Goal: Information Seeking & Learning: Learn about a topic

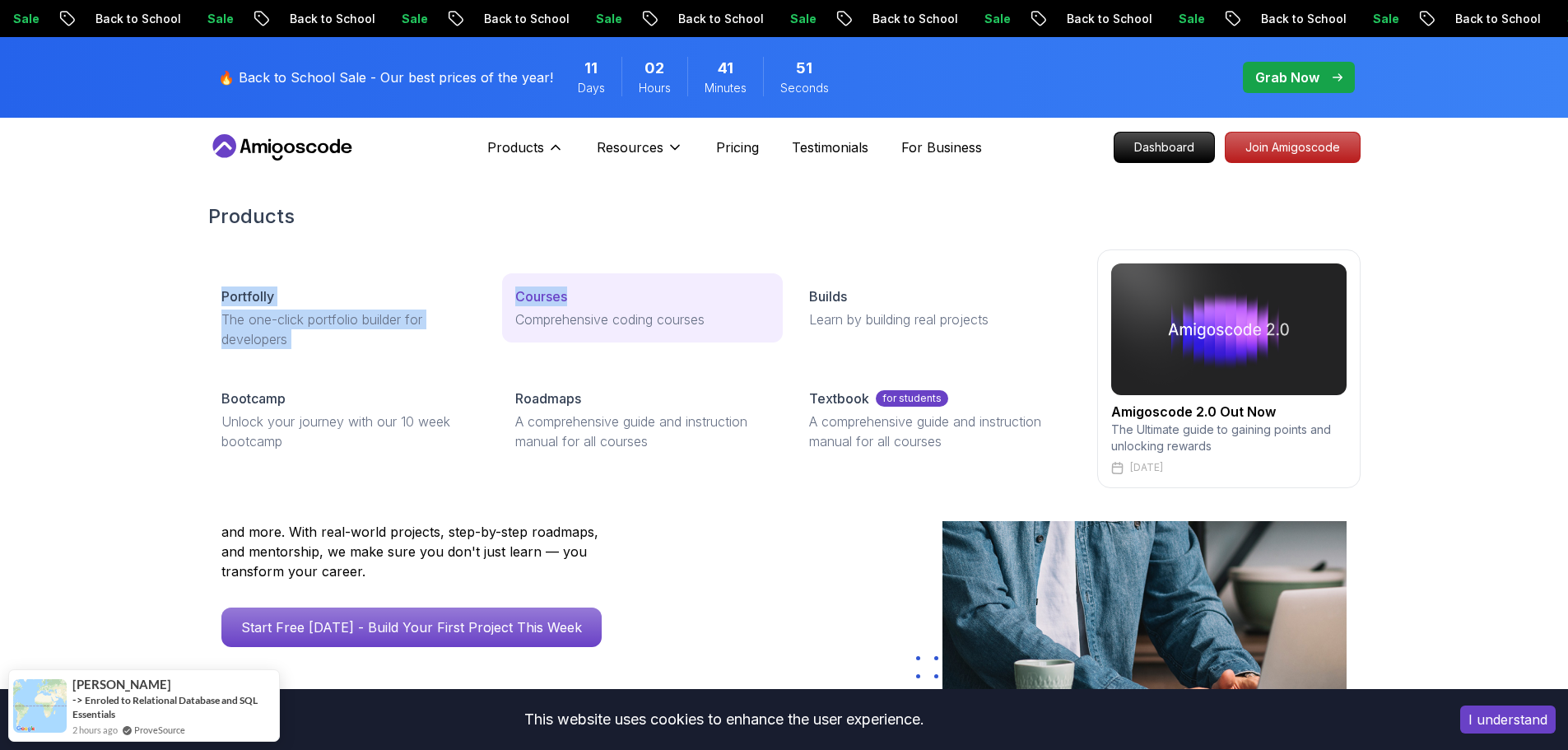
click at [581, 303] on div "Products Portfolly The one-click portfolio builder for developers Courses Compr…" at bounding box center [784, 346] width 1152 height 351
click at [557, 300] on p "Courses" at bounding box center [541, 296] width 52 height 20
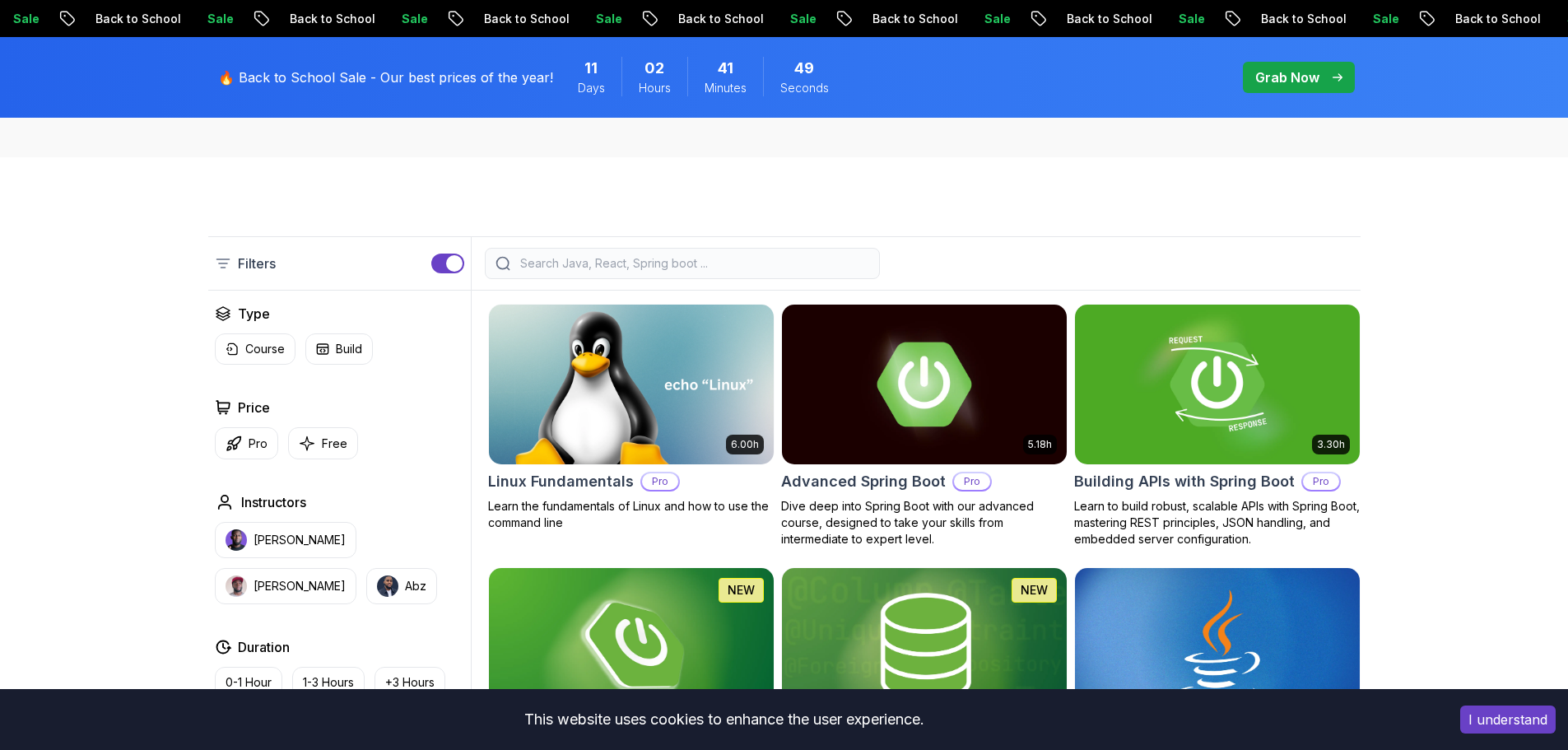
scroll to position [329, 0]
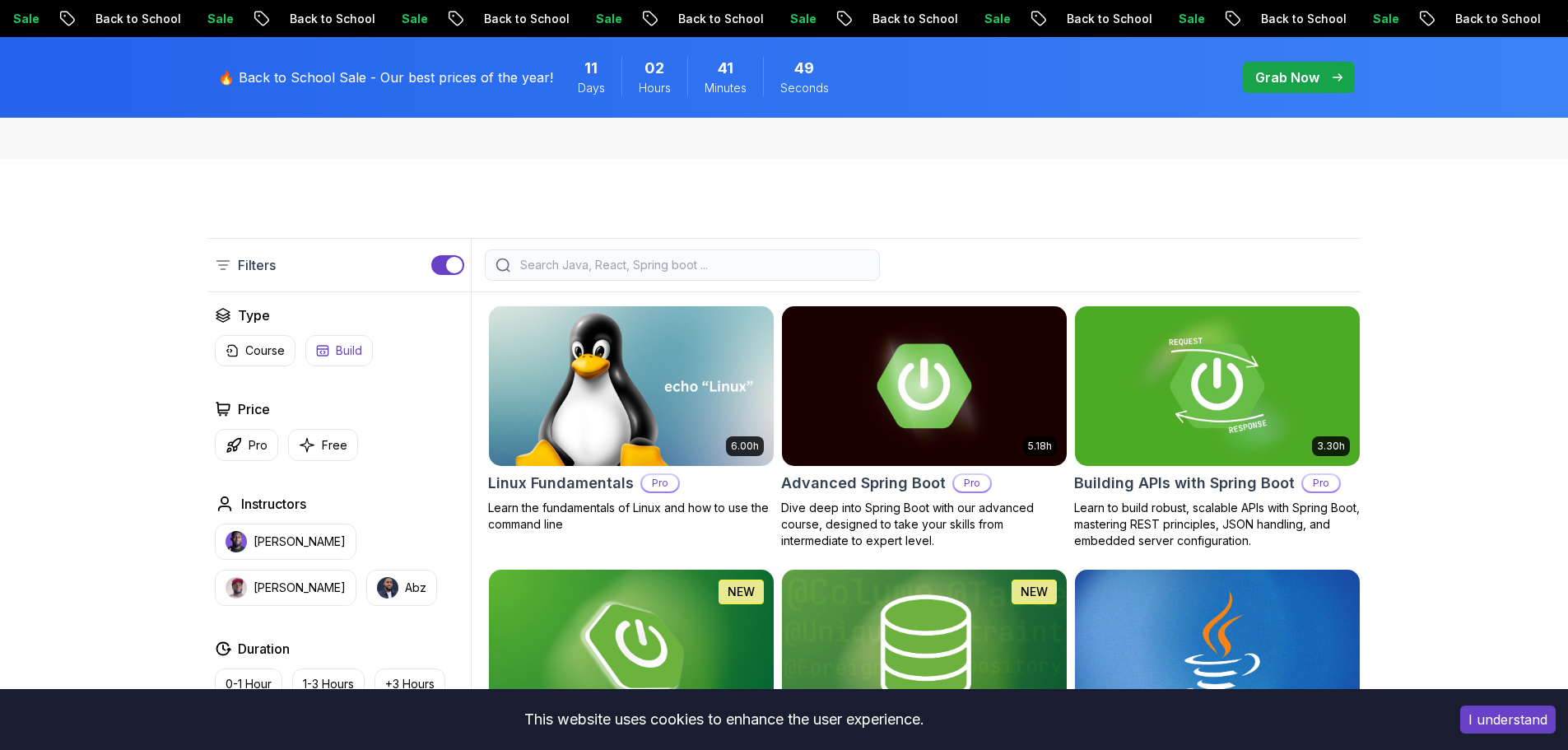
click at [342, 348] on p "Build" at bounding box center [349, 351] width 26 height 16
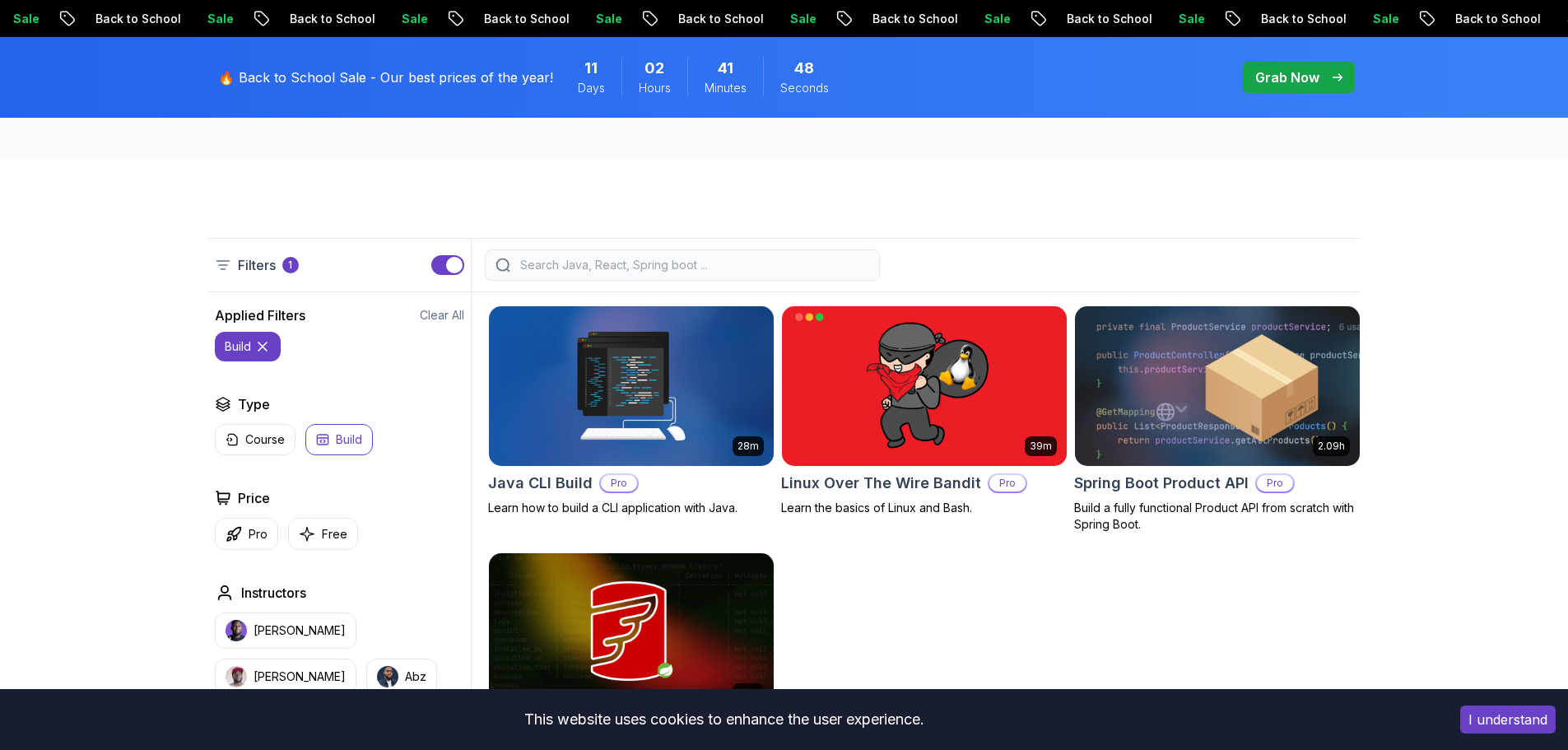
click at [255, 342] on icon at bounding box center [263, 347] width 16 height 16
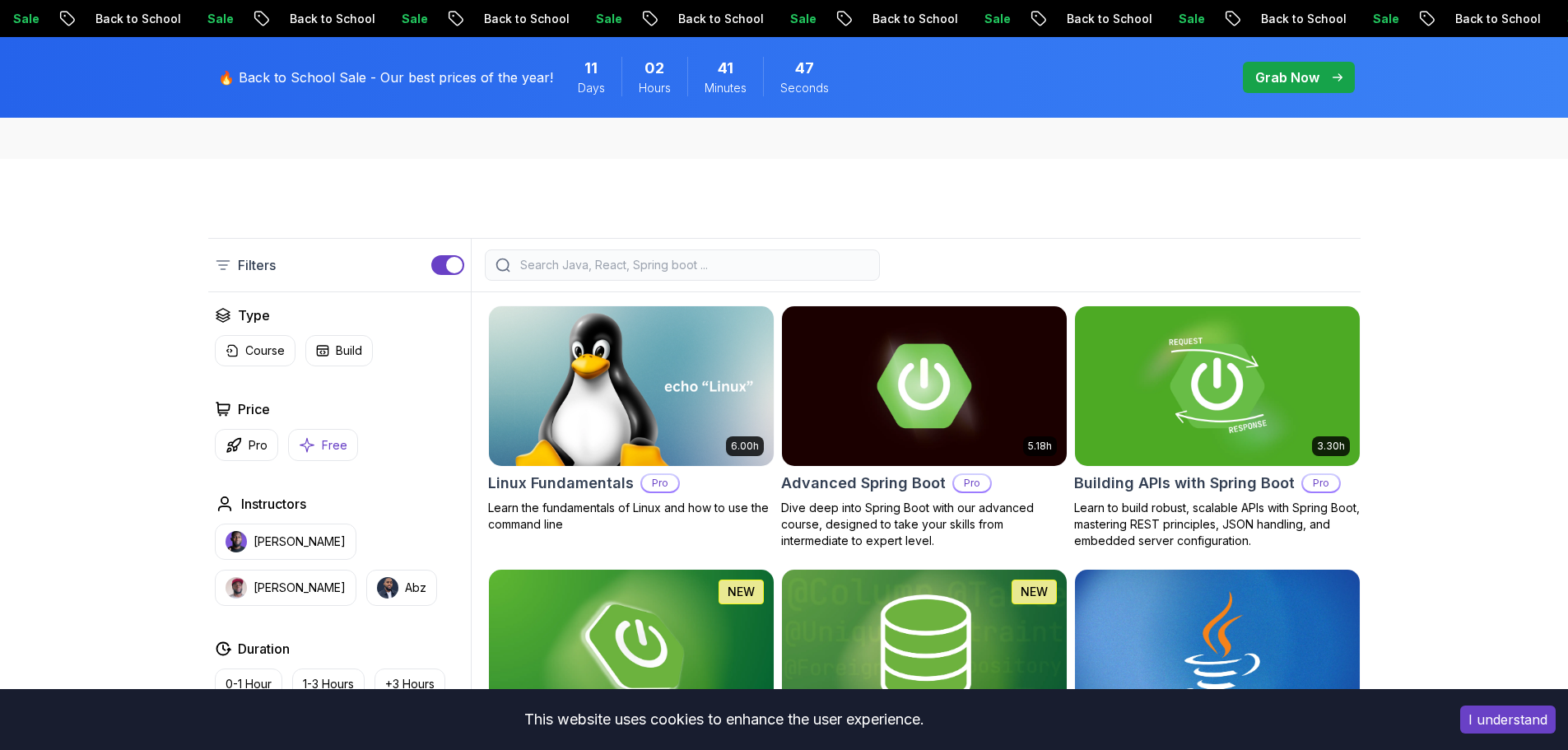
click at [319, 431] on button "Free" at bounding box center [323, 445] width 70 height 32
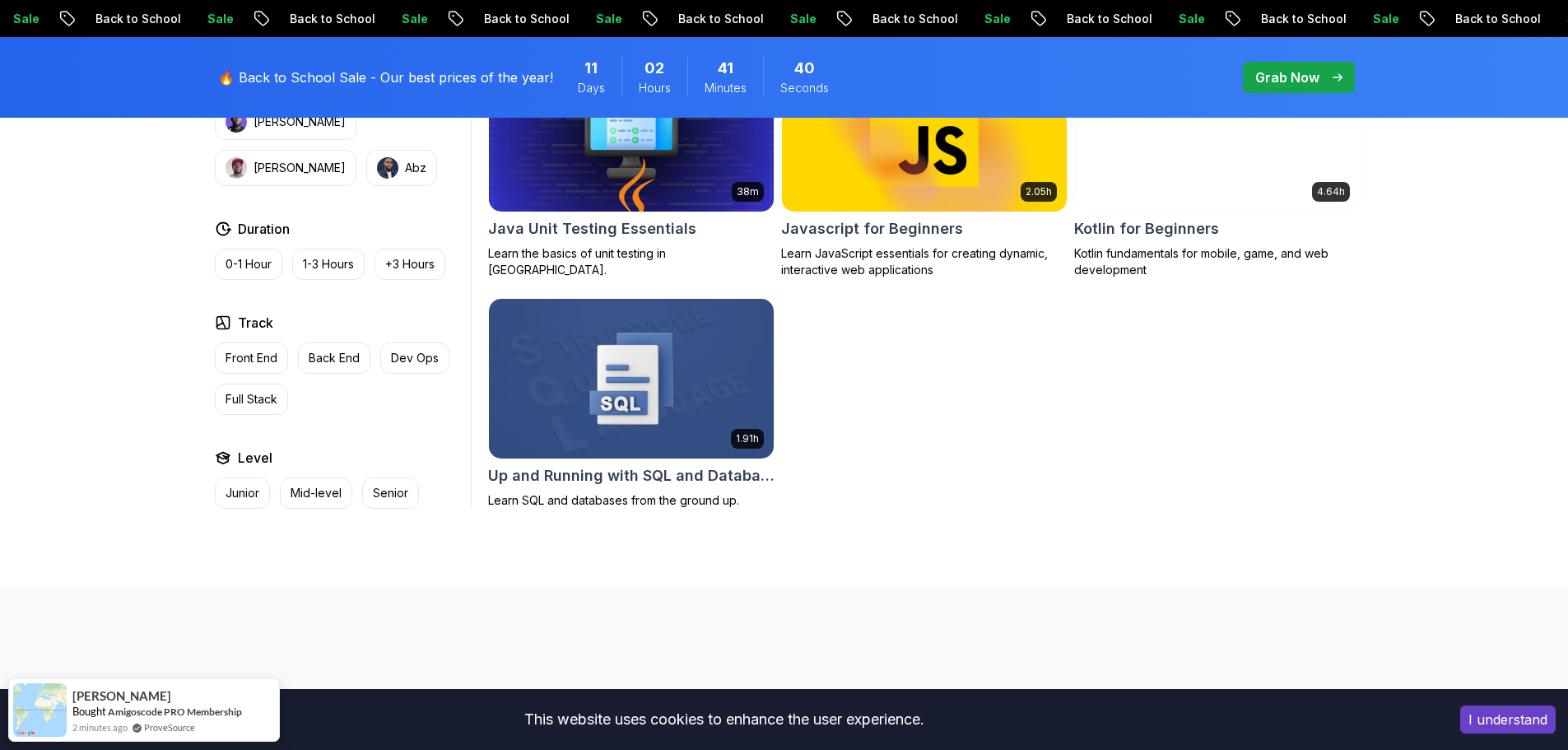
scroll to position [1070, 0]
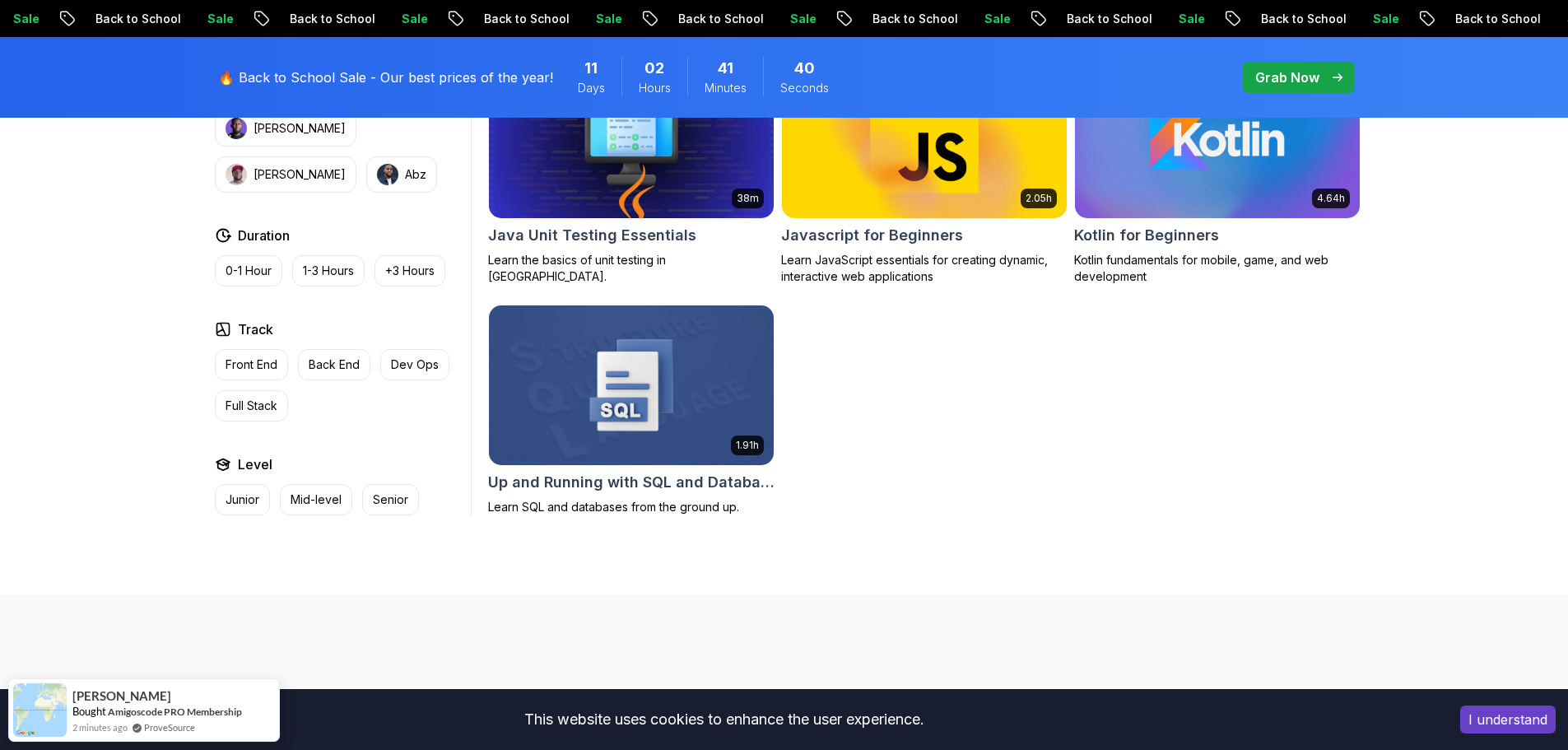
click at [630, 405] on img at bounding box center [630, 384] width 299 height 167
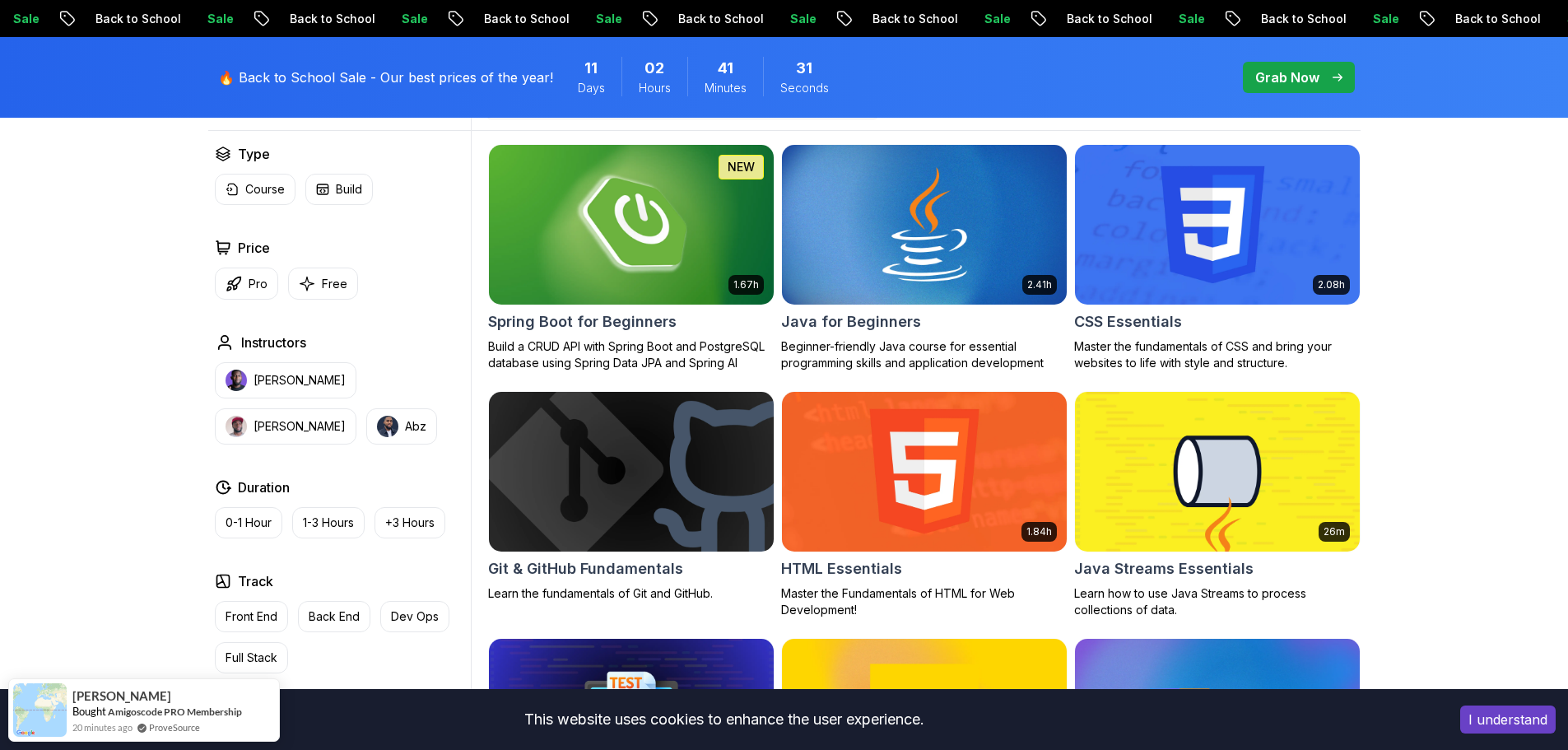
scroll to position [494, 0]
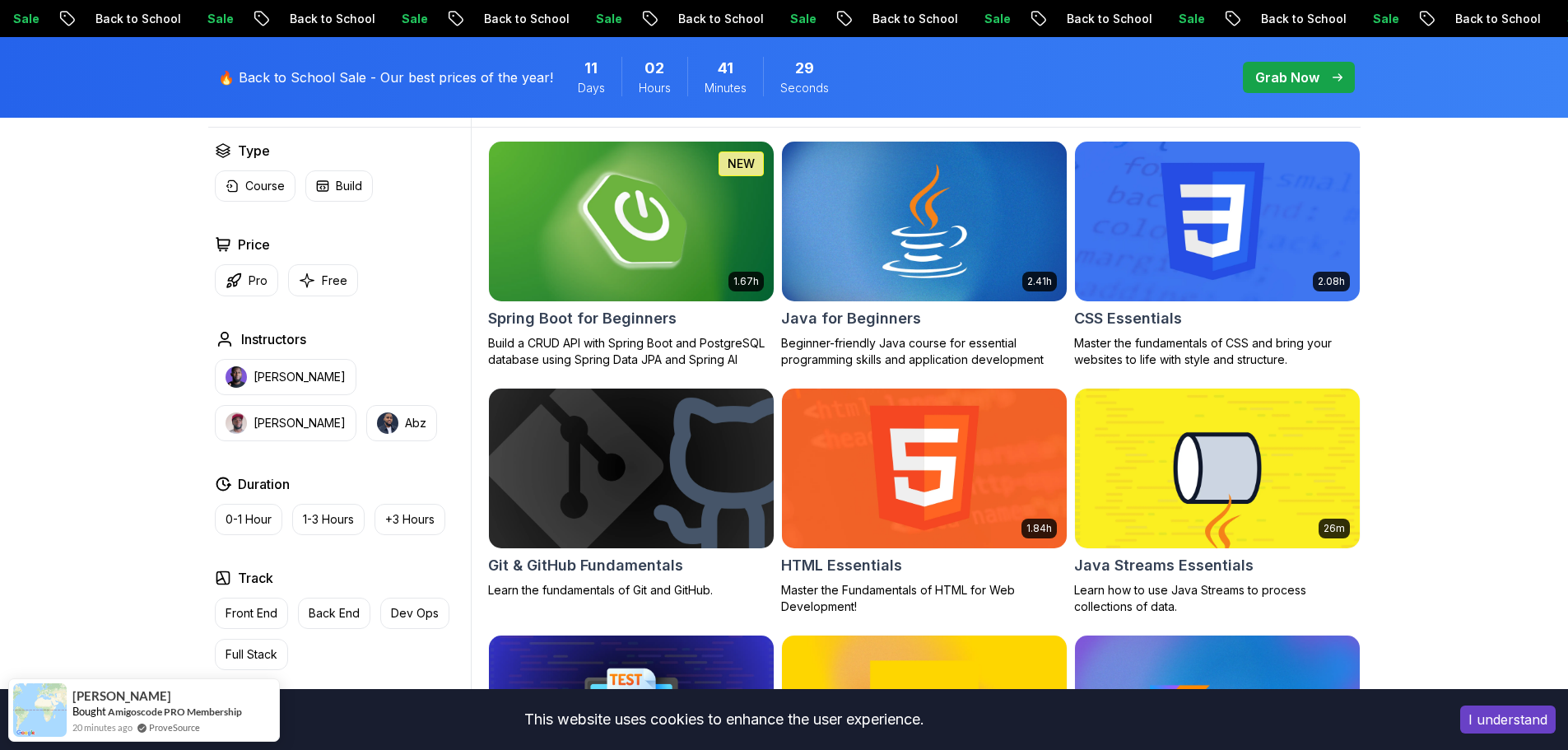
click at [676, 276] on img at bounding box center [630, 221] width 299 height 167
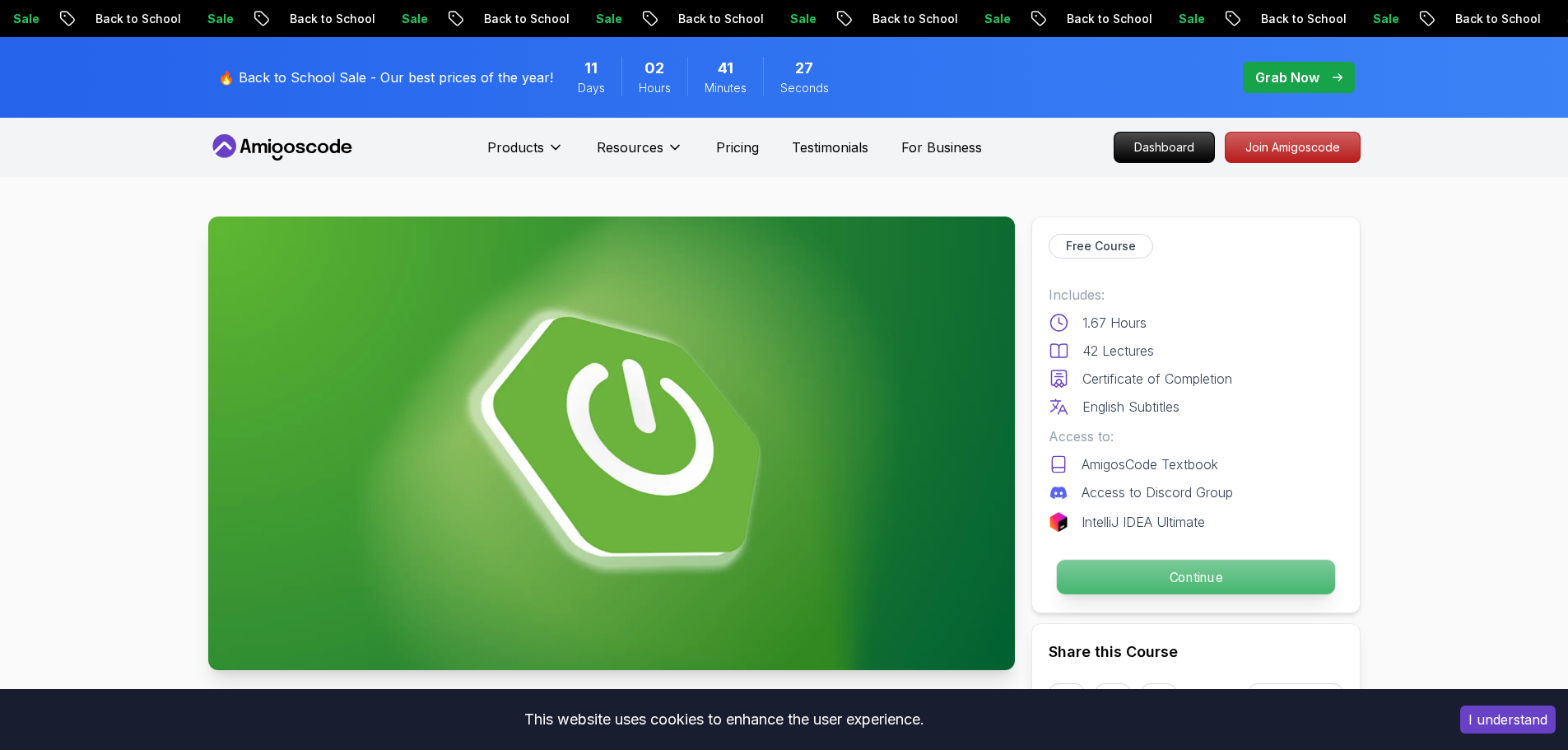
click at [1217, 575] on p "Continue" at bounding box center [1195, 577] width 278 height 35
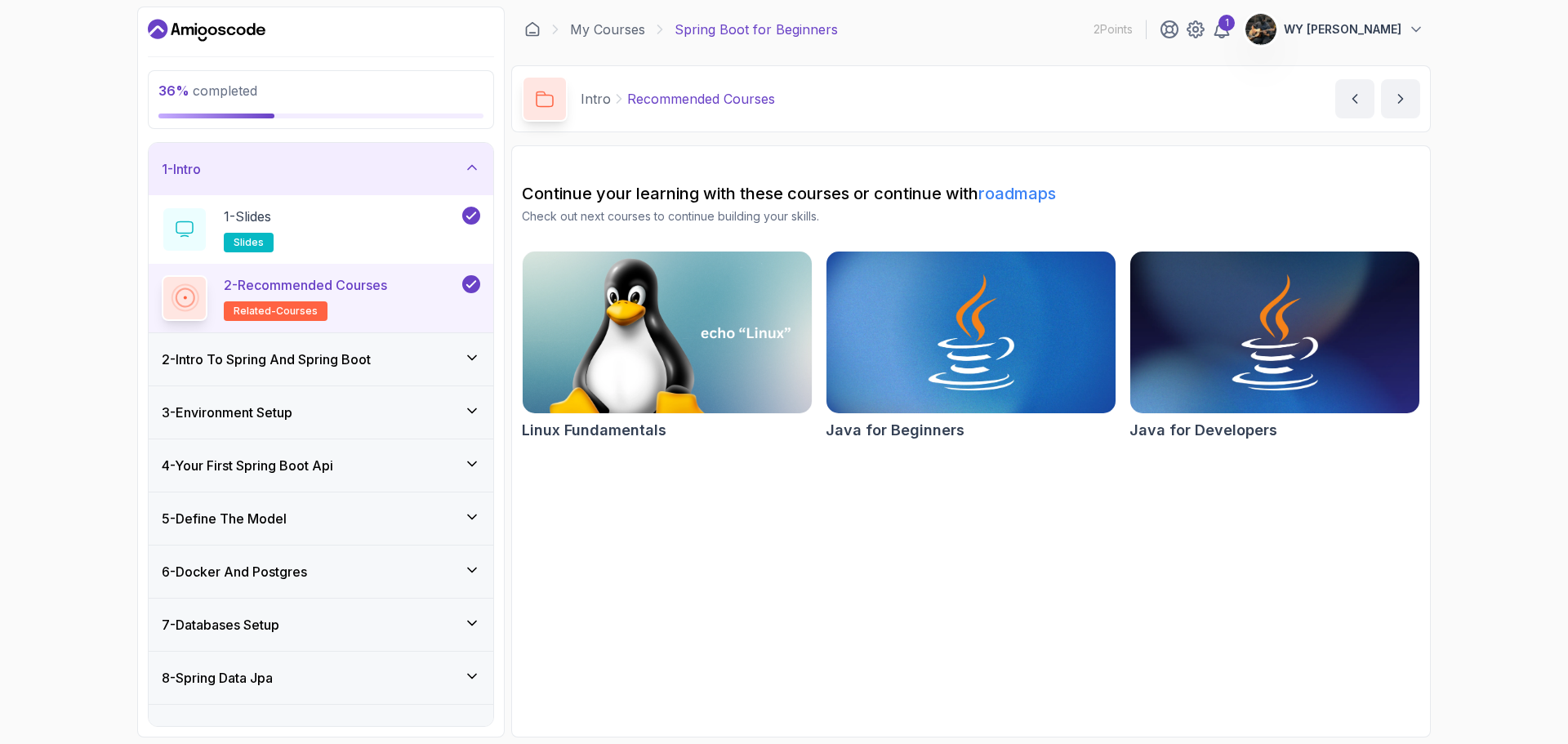
click at [348, 475] on div "4 - Your First Spring Boot Api" at bounding box center [321, 466] width 345 height 52
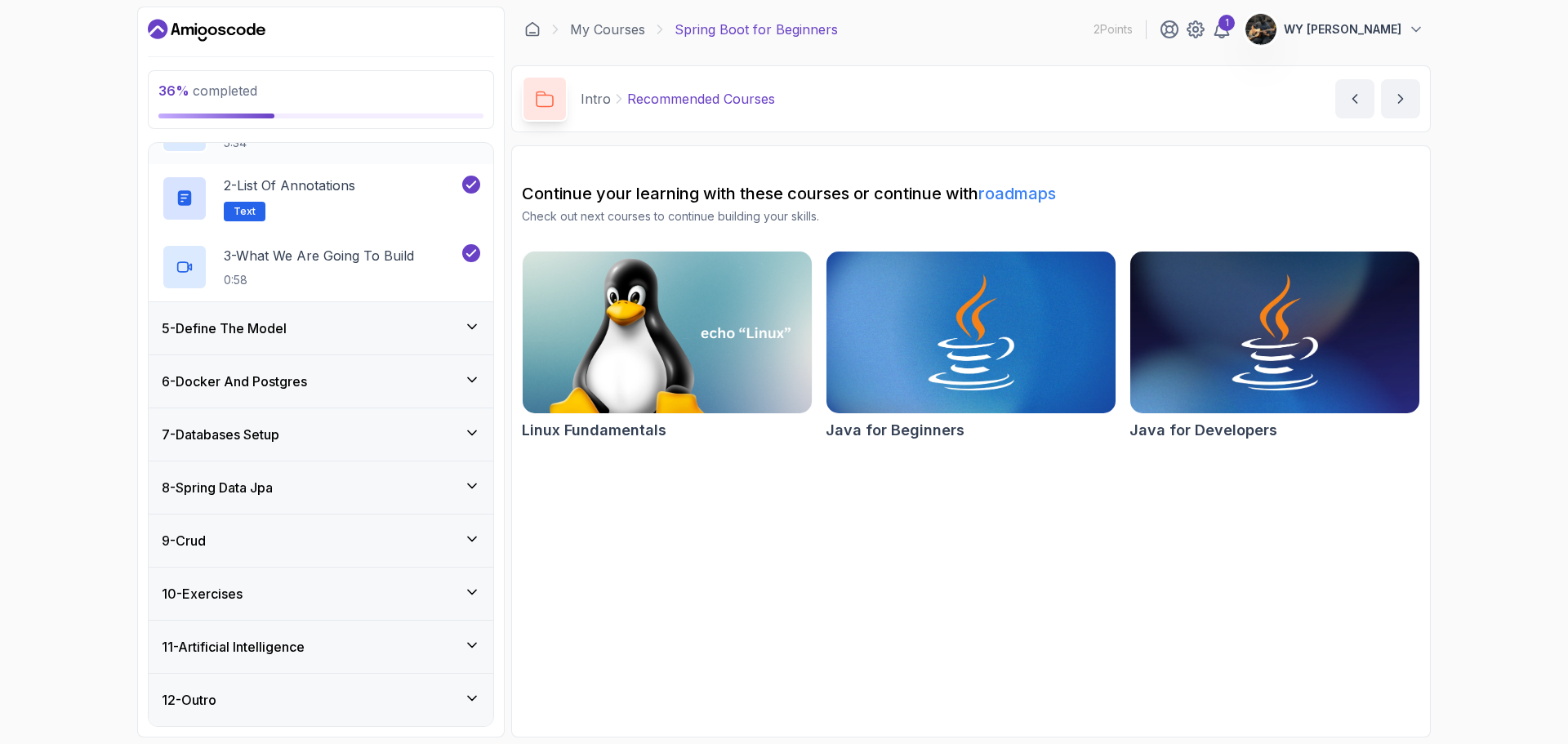
click at [368, 323] on div "5 - Define The Model" at bounding box center [321, 328] width 318 height 20
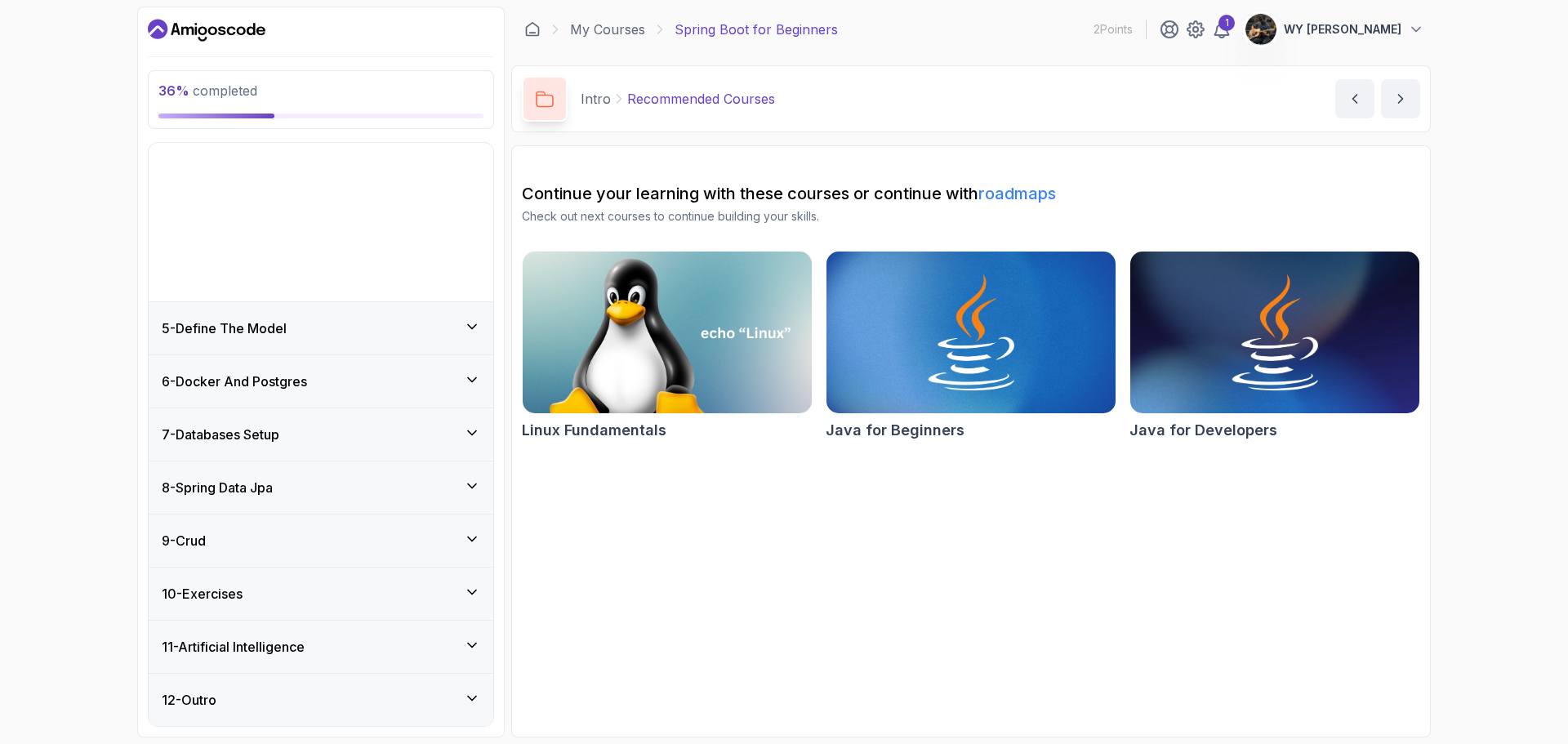
scroll to position [53, 0]
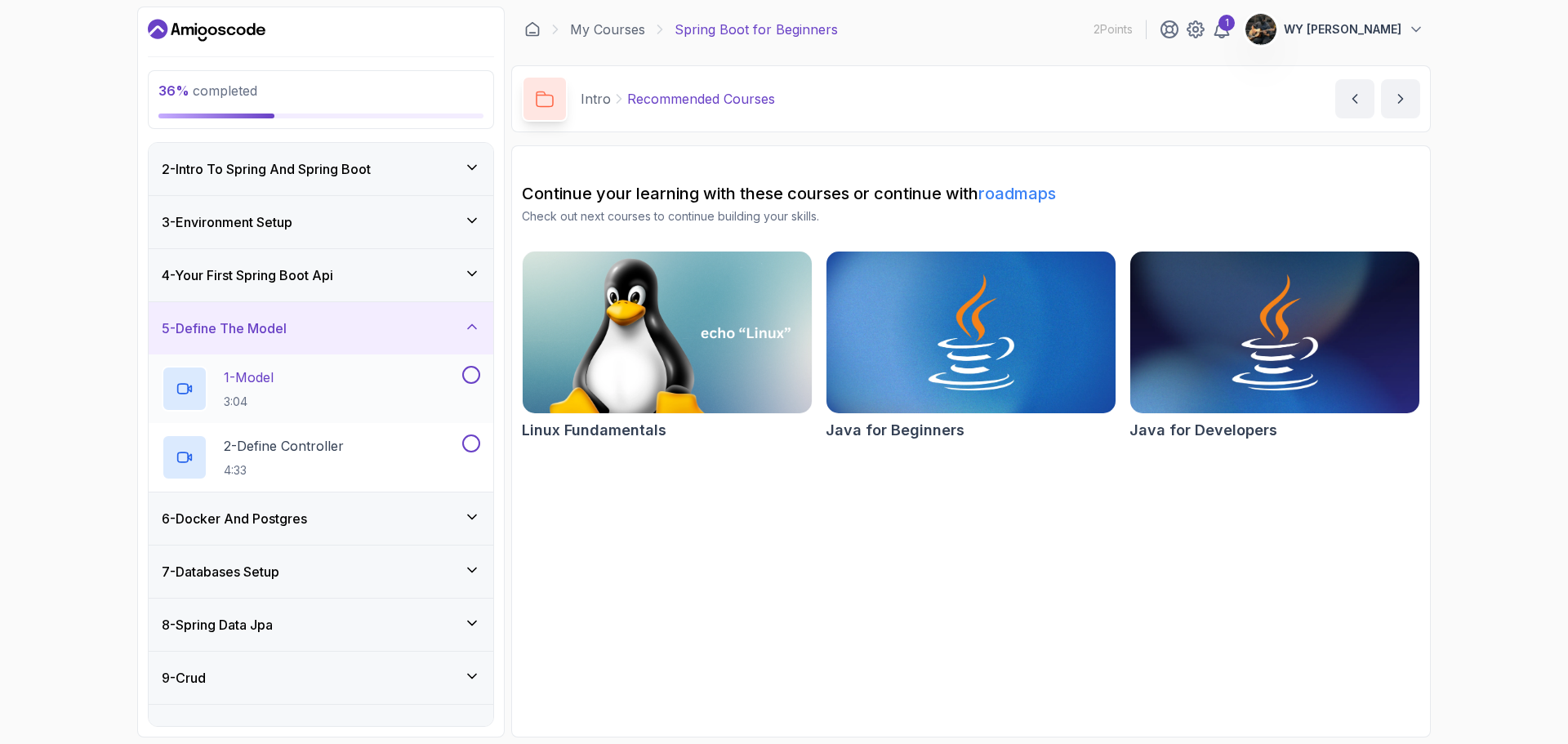
click at [466, 376] on button at bounding box center [471, 375] width 18 height 18
click at [473, 442] on button at bounding box center [471, 443] width 18 height 18
click at [333, 509] on div "6 - Docker And Postgres" at bounding box center [321, 519] width 318 height 20
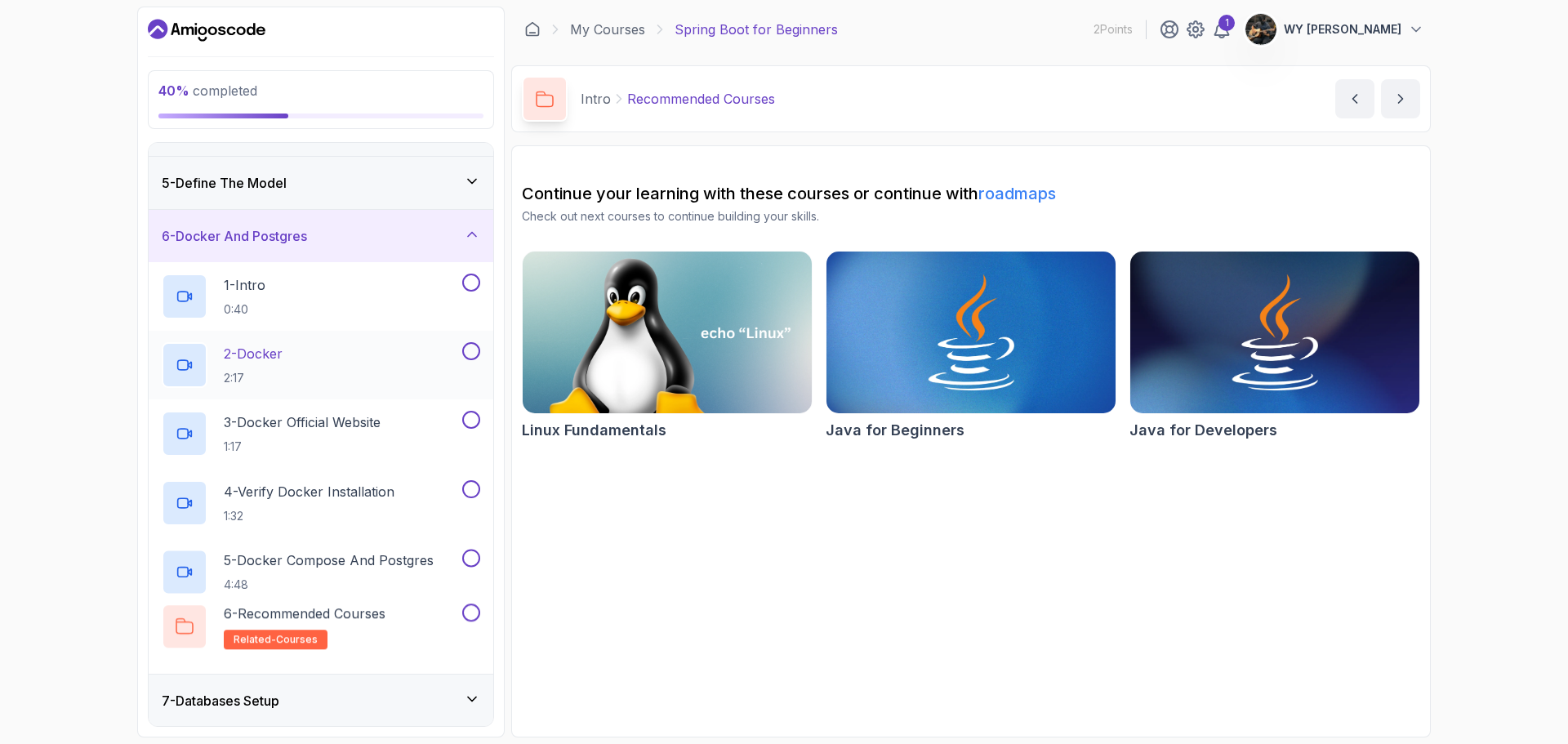
scroll to position [216, 0]
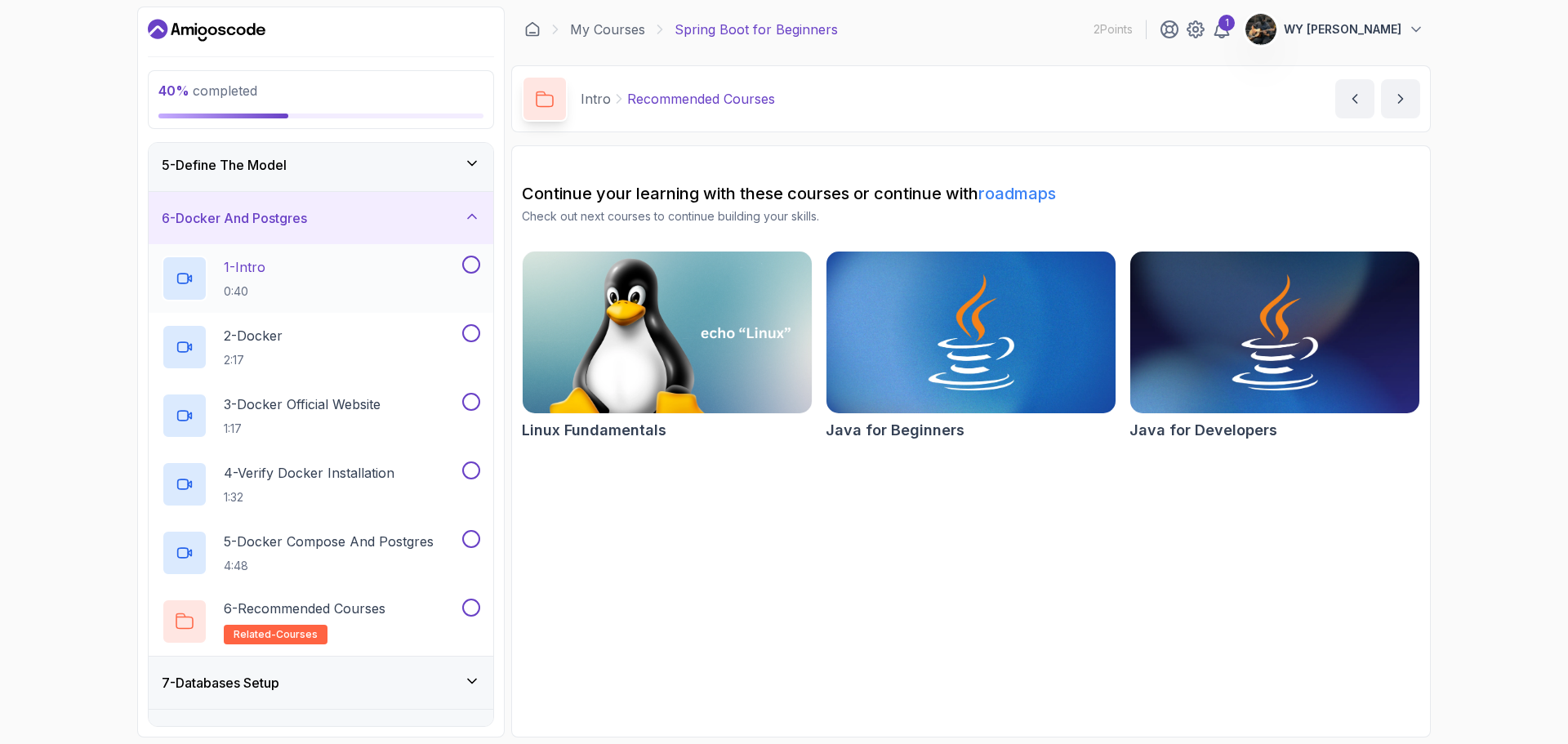
click at [468, 268] on button at bounding box center [471, 265] width 18 height 18
click at [468, 334] on button at bounding box center [471, 333] width 18 height 18
click at [469, 405] on button at bounding box center [471, 402] width 18 height 18
click at [477, 476] on button at bounding box center [471, 470] width 18 height 18
click at [467, 540] on button at bounding box center [471, 539] width 18 height 18
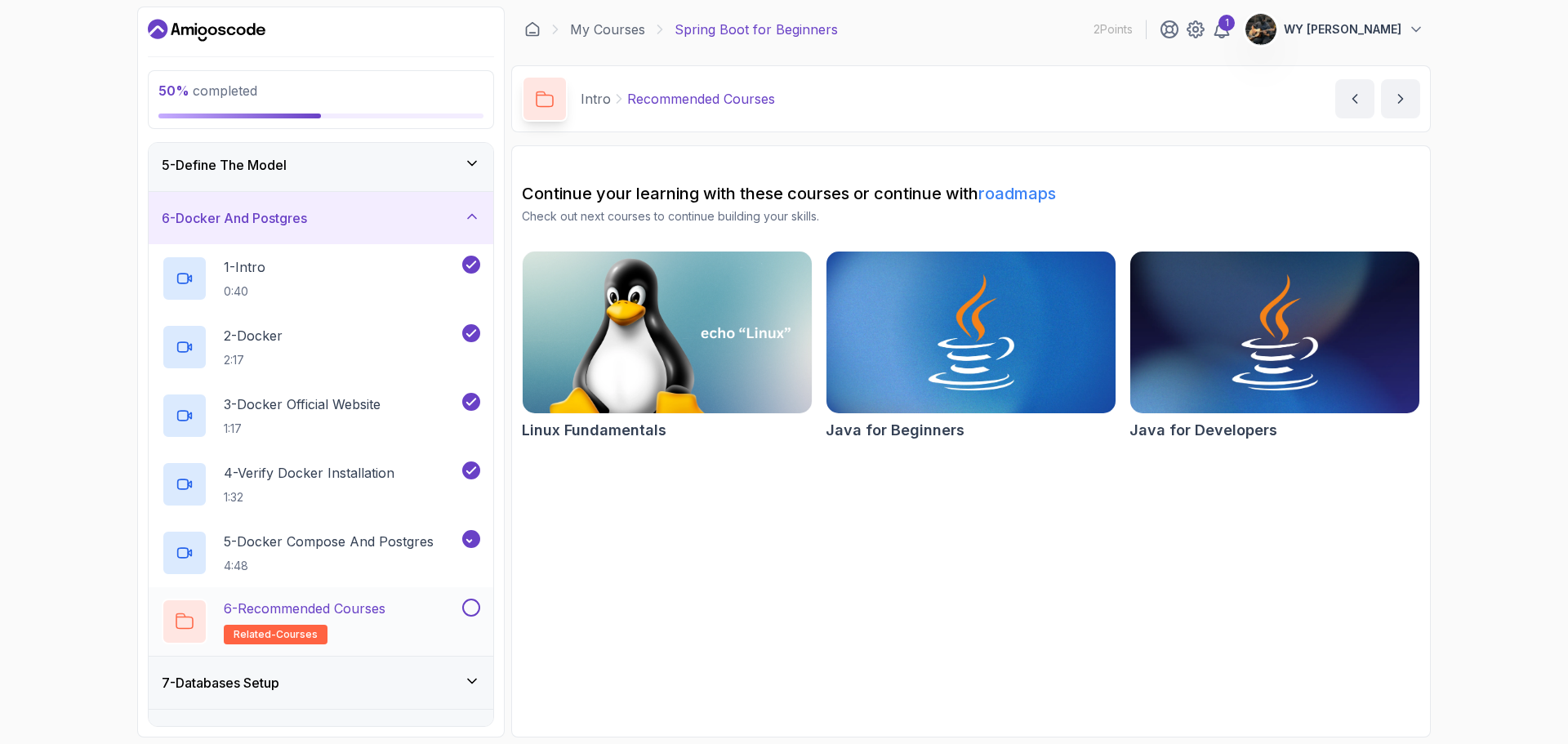
click at [376, 606] on p "6 - Recommended Courses" at bounding box center [305, 608] width 162 height 20
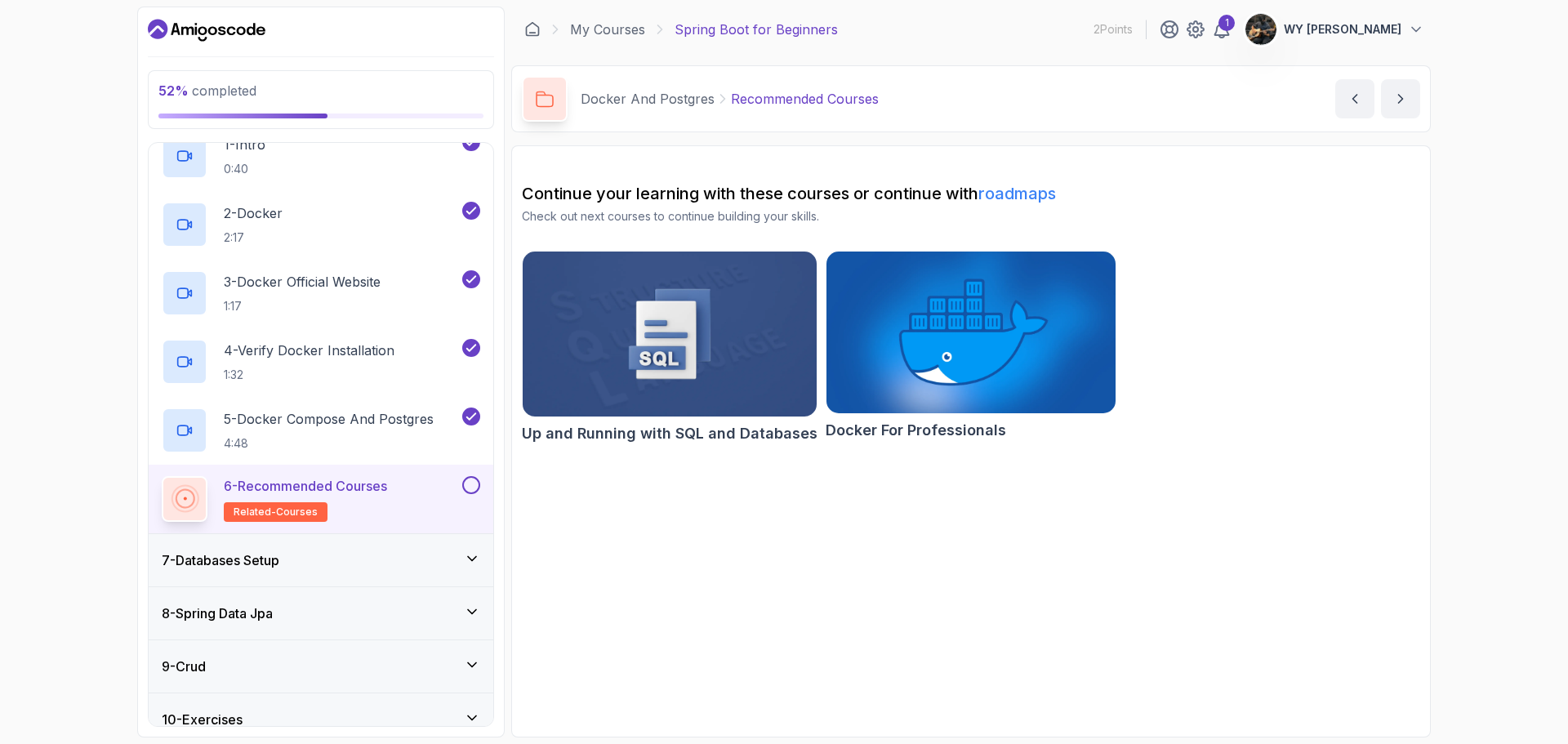
scroll to position [380, 0]
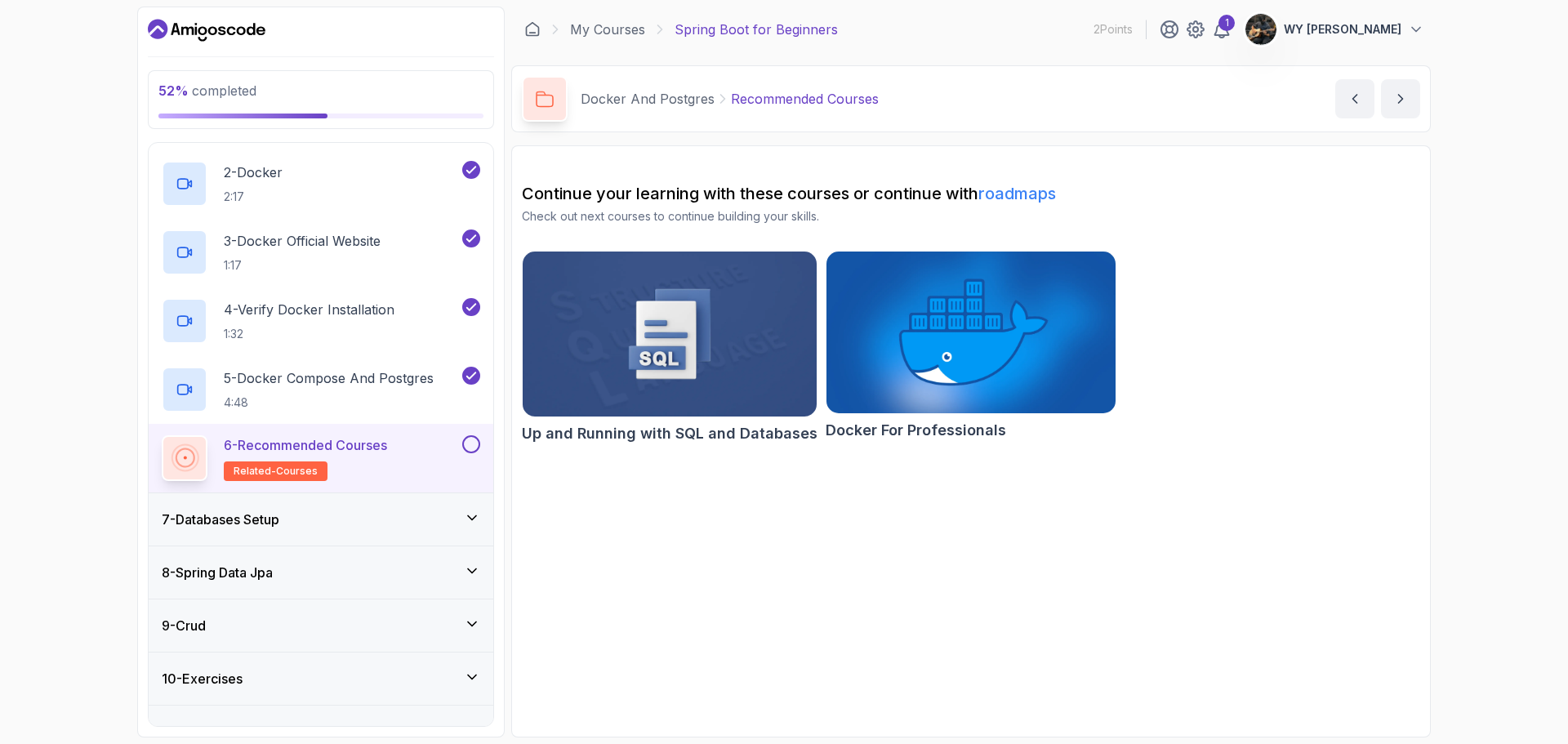
click at [479, 439] on button at bounding box center [471, 444] width 18 height 18
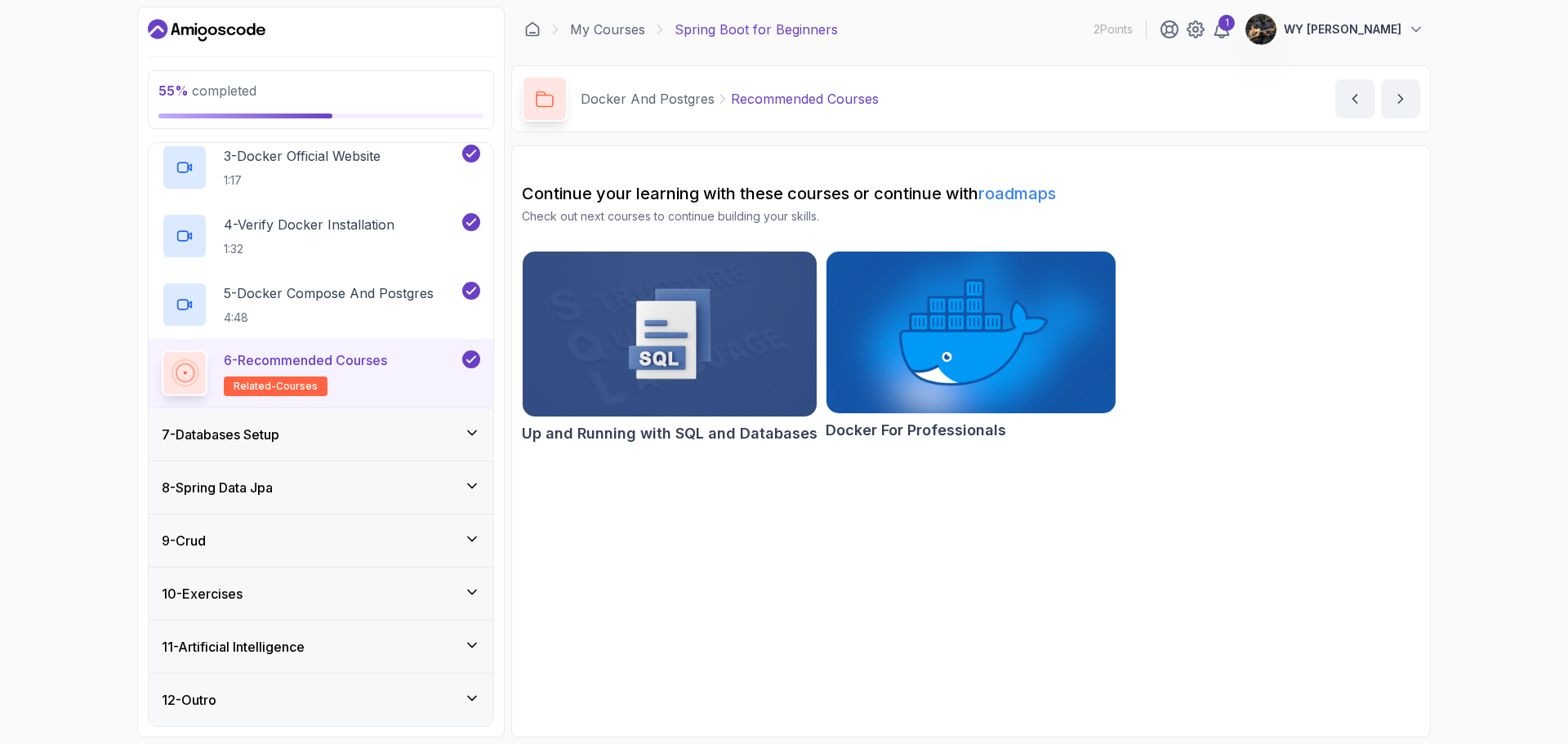
click at [416, 421] on div "7 - Databases Setup" at bounding box center [321, 434] width 345 height 52
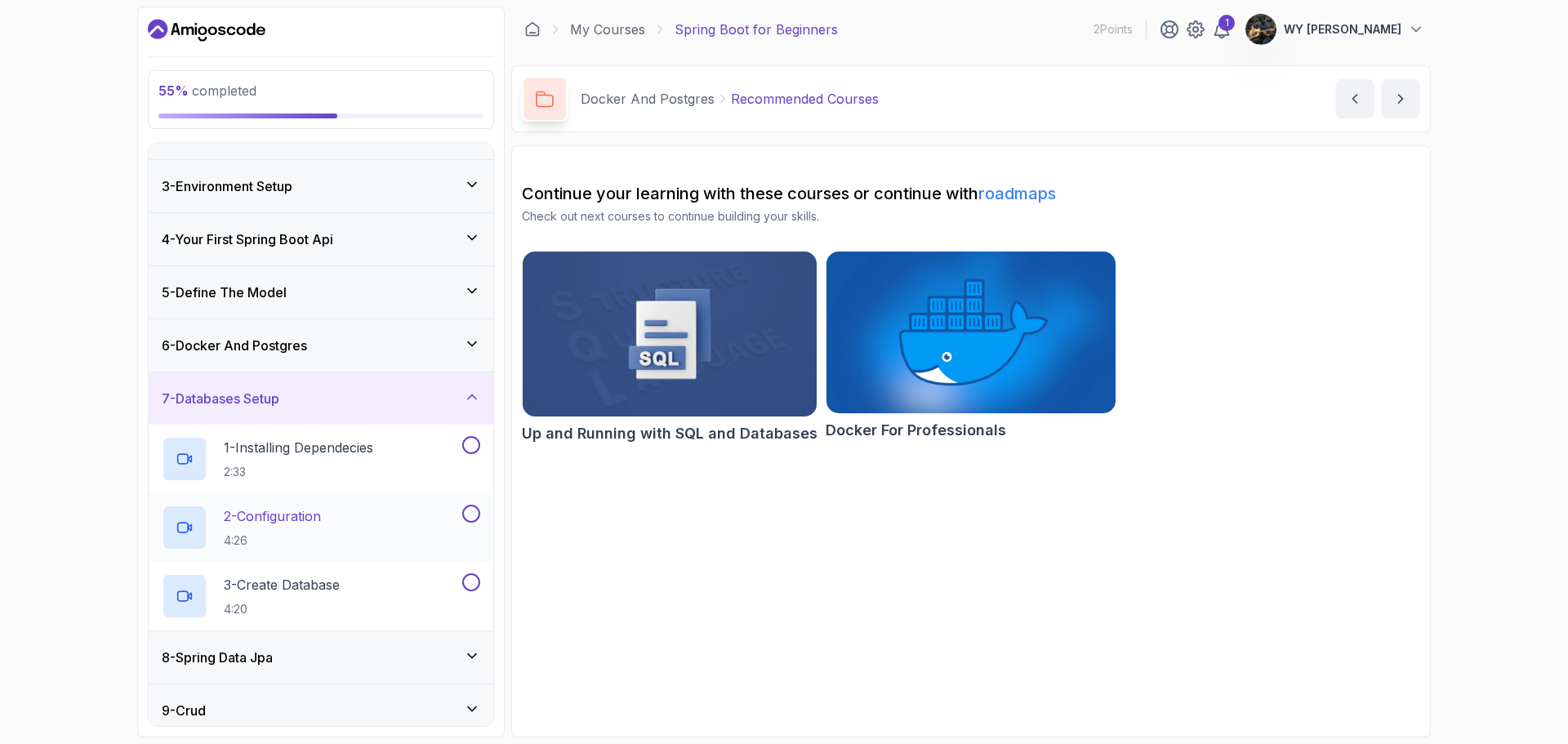
scroll to position [216, 0]
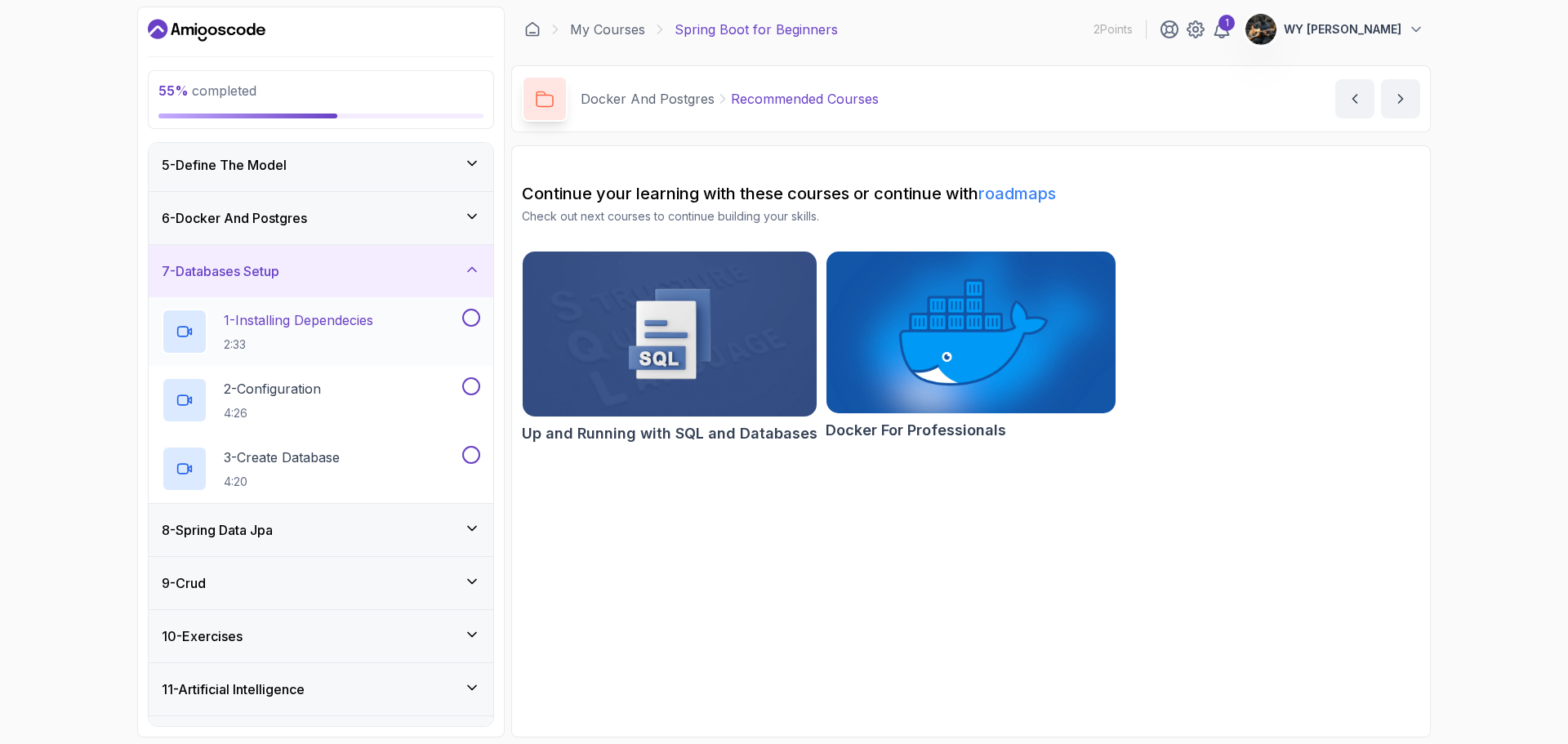
click at [475, 316] on button at bounding box center [471, 318] width 18 height 18
click at [472, 382] on button at bounding box center [471, 386] width 18 height 18
click at [471, 458] on button at bounding box center [471, 455] width 18 height 18
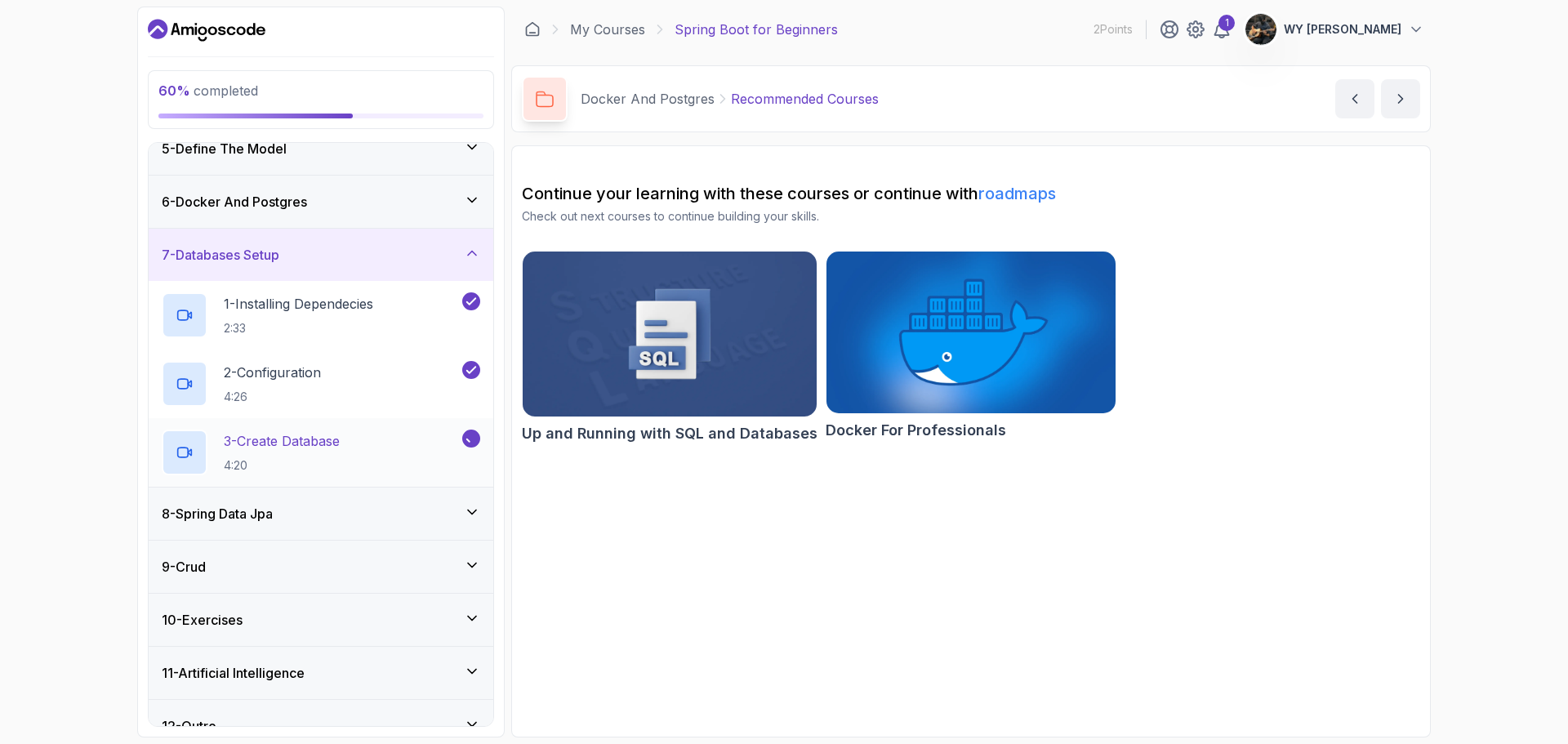
scroll to position [259, 0]
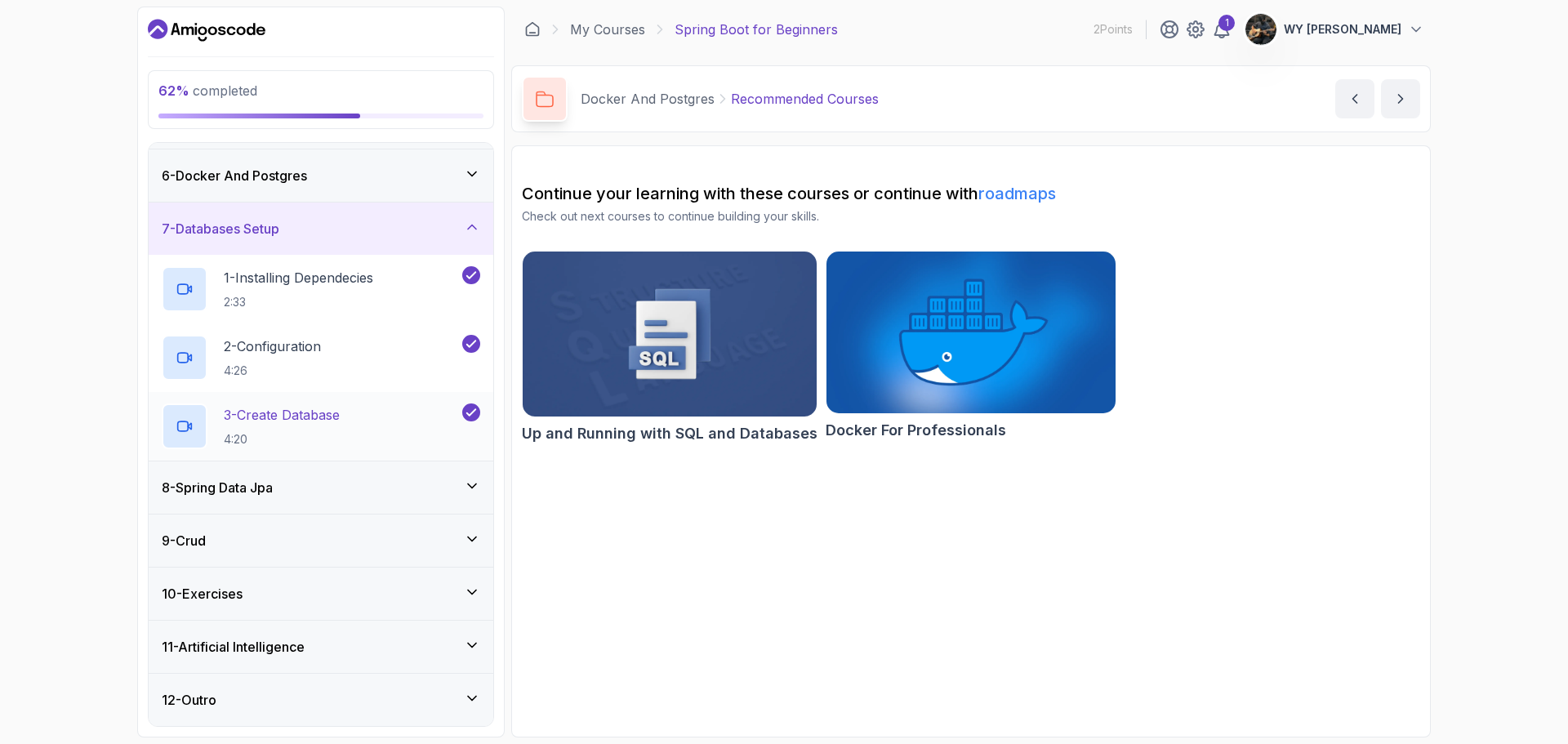
click at [399, 429] on div "3 - Create Database 4:20" at bounding box center [310, 426] width 297 height 46
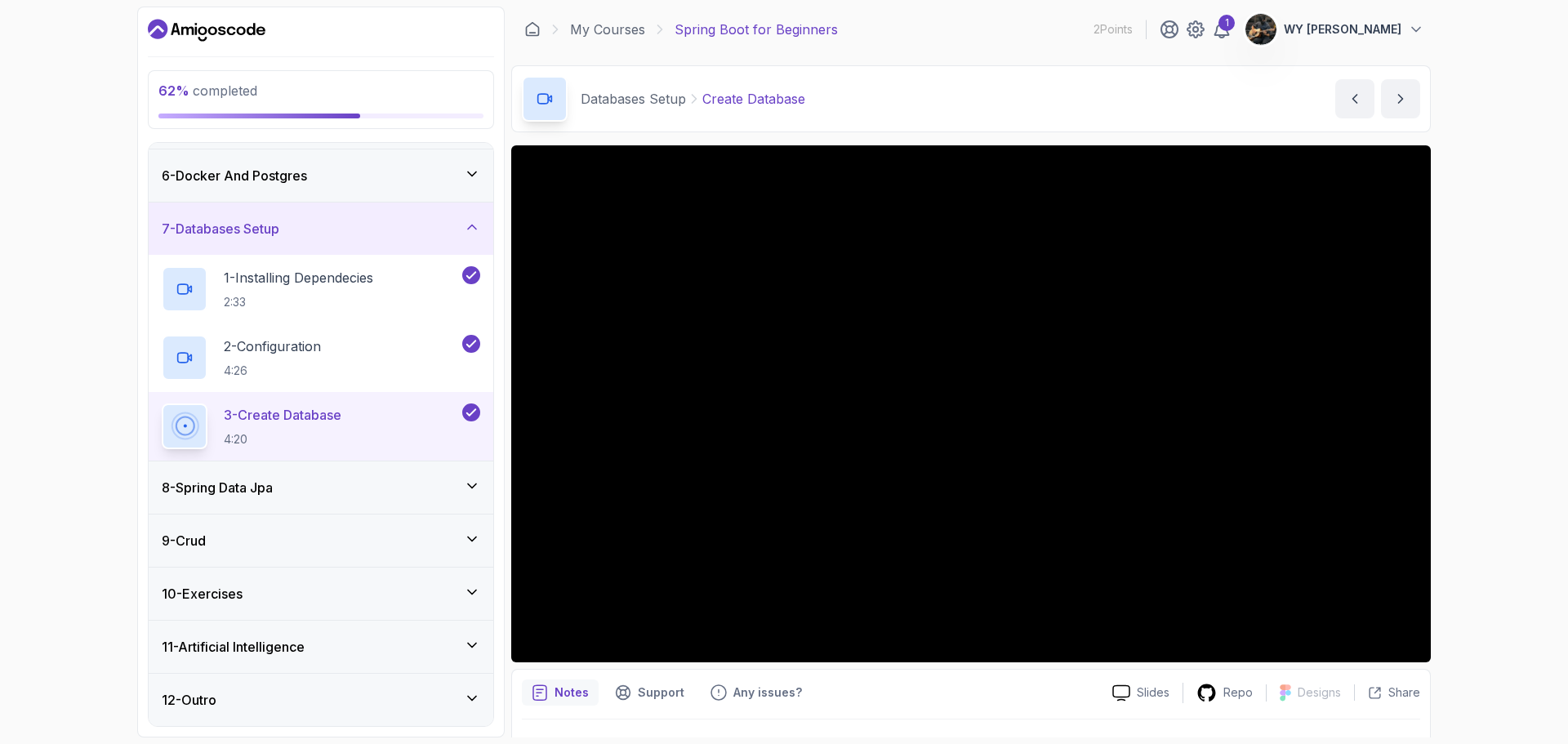
click at [414, 485] on div "8 - Spring Data Jpa" at bounding box center [321, 488] width 318 height 20
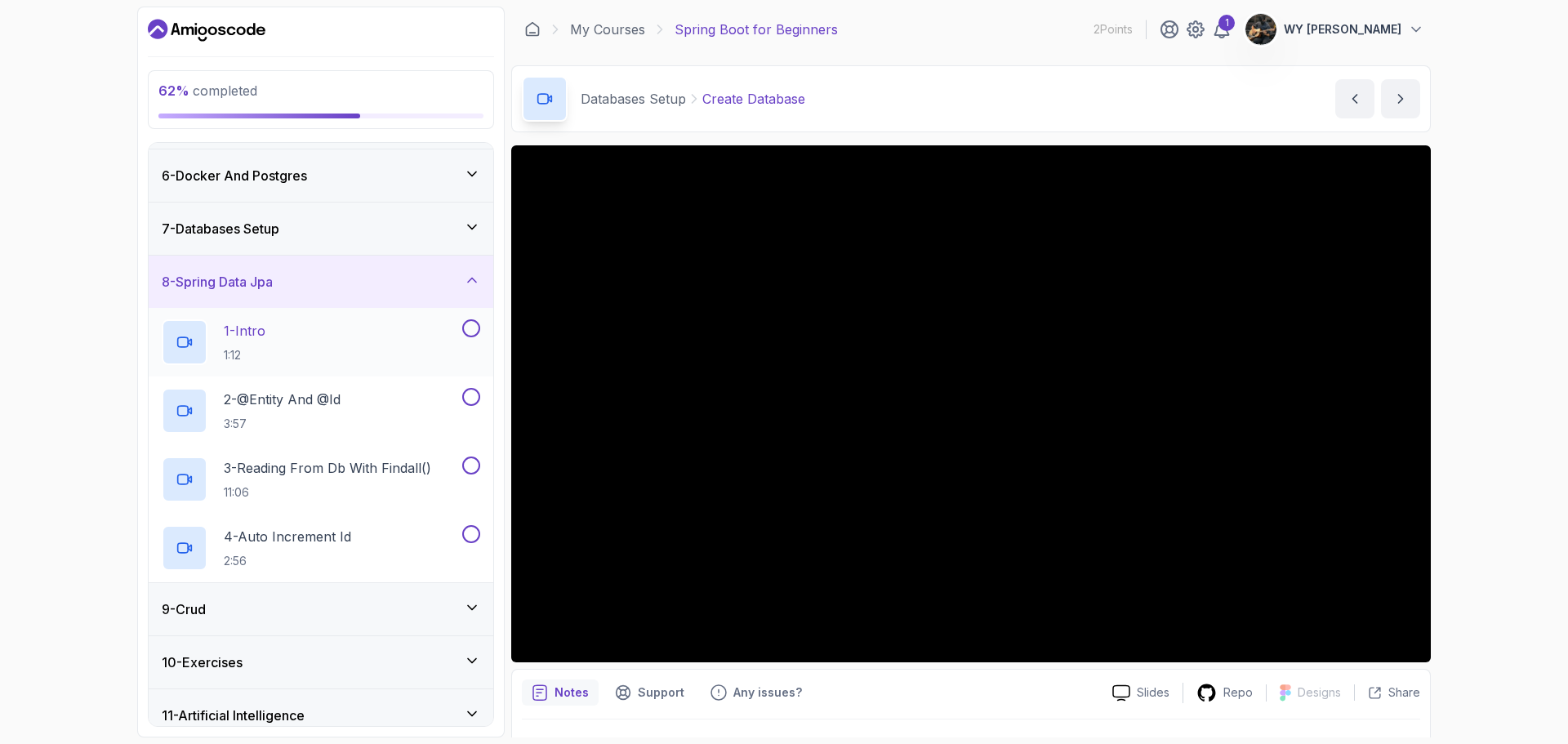
click at [473, 319] on button at bounding box center [471, 328] width 18 height 18
click at [475, 393] on button at bounding box center [471, 397] width 18 height 18
click at [474, 469] on button at bounding box center [471, 466] width 18 height 18
click at [472, 532] on button at bounding box center [471, 534] width 18 height 18
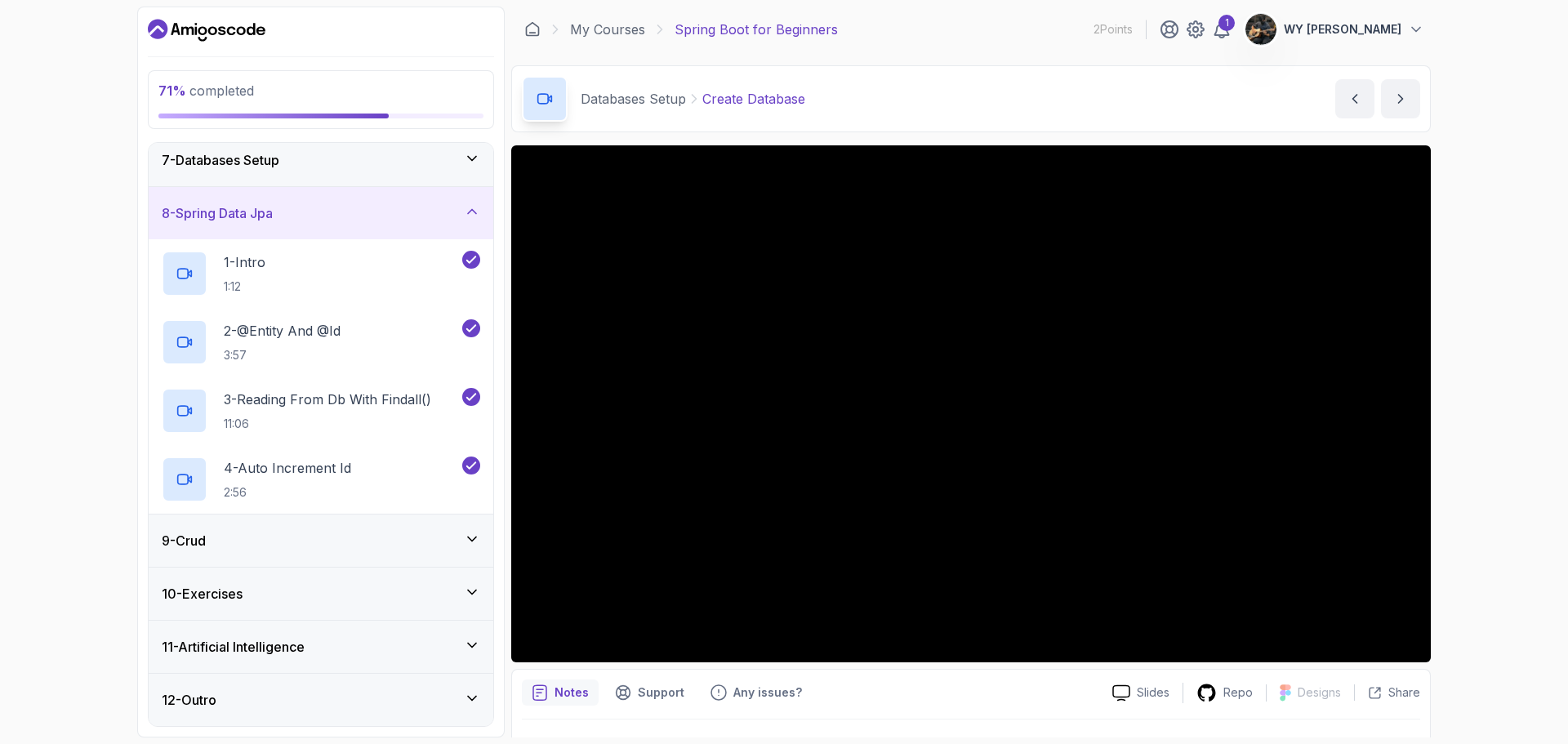
click at [345, 523] on div "9 - Crud" at bounding box center [321, 541] width 345 height 52
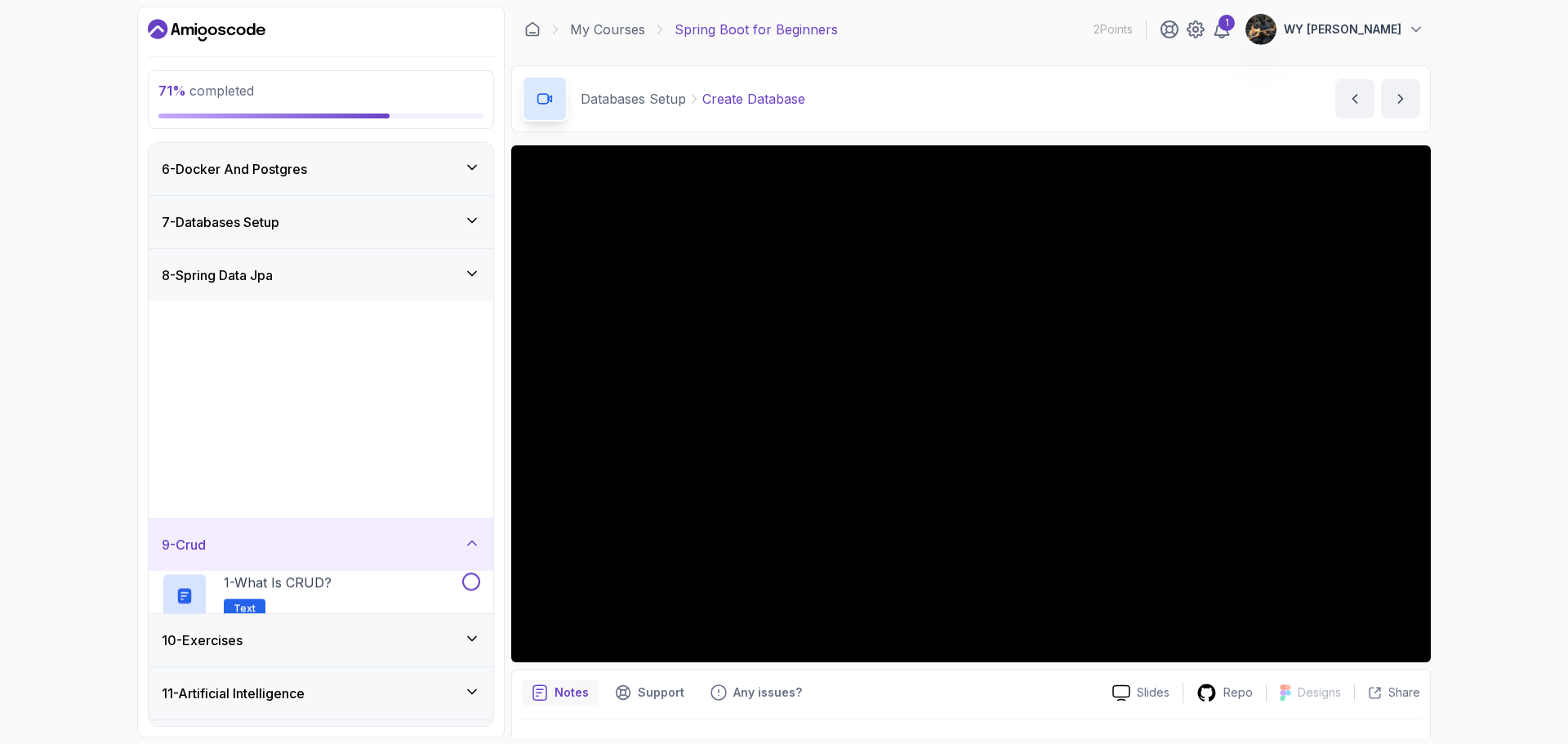
scroll to position [259, 0]
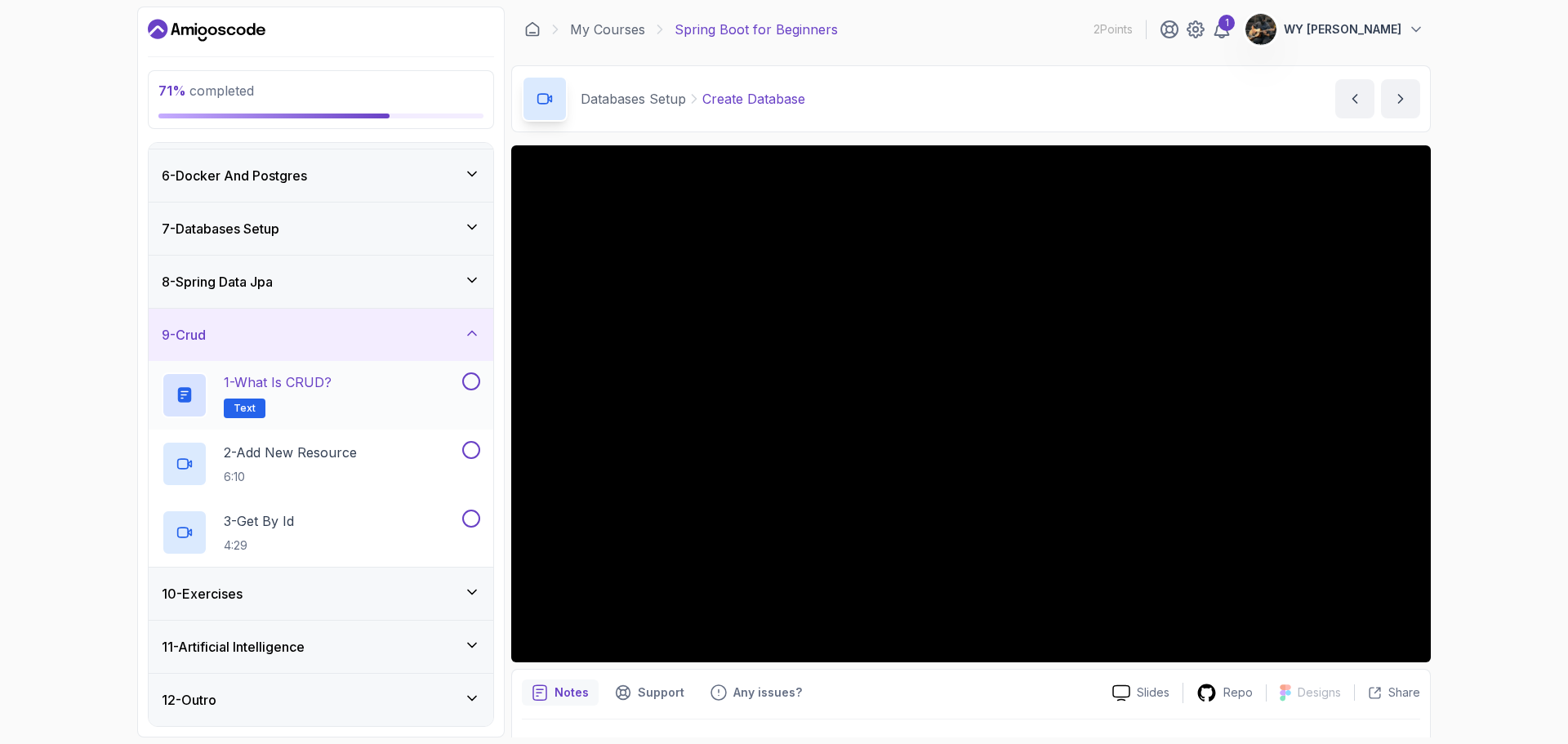
click at [473, 384] on button at bounding box center [471, 381] width 18 height 18
click at [478, 460] on button "2 - Add New Resource 6:10" at bounding box center [321, 464] width 318 height 46
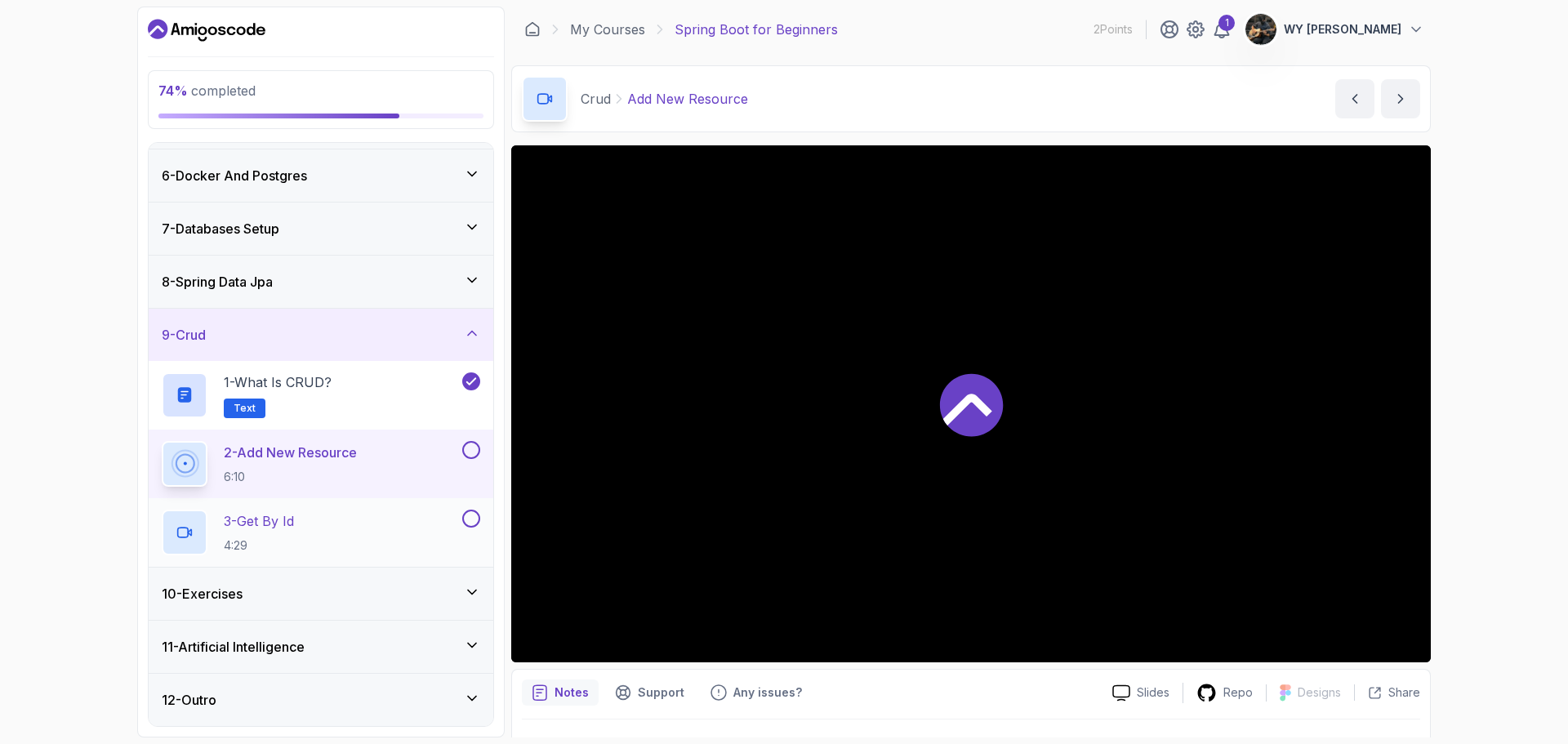
click at [470, 520] on button at bounding box center [471, 519] width 18 height 18
click at [474, 453] on button at bounding box center [471, 450] width 18 height 18
click at [345, 602] on div "10 - Exercises" at bounding box center [321, 594] width 318 height 20
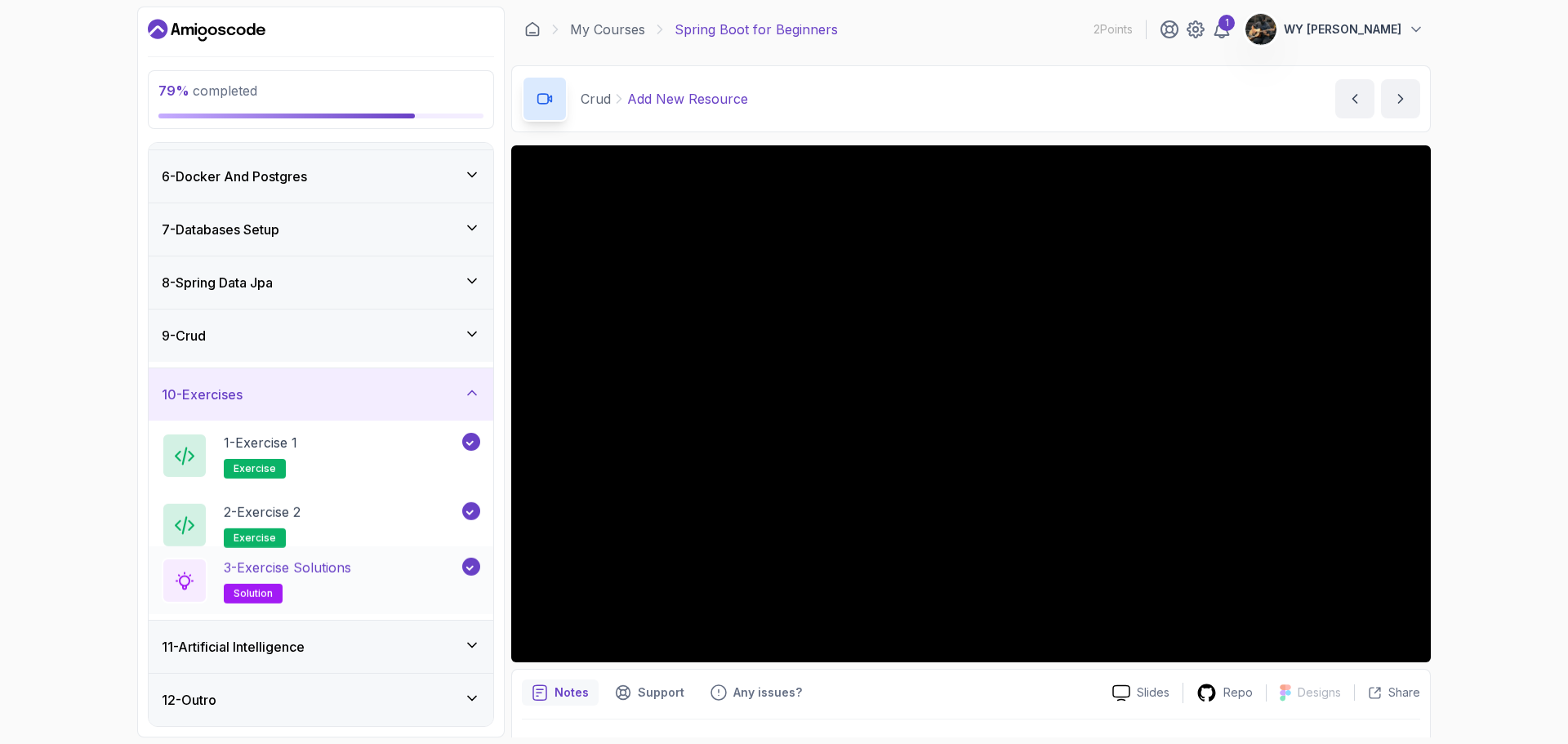
scroll to position [259, 0]
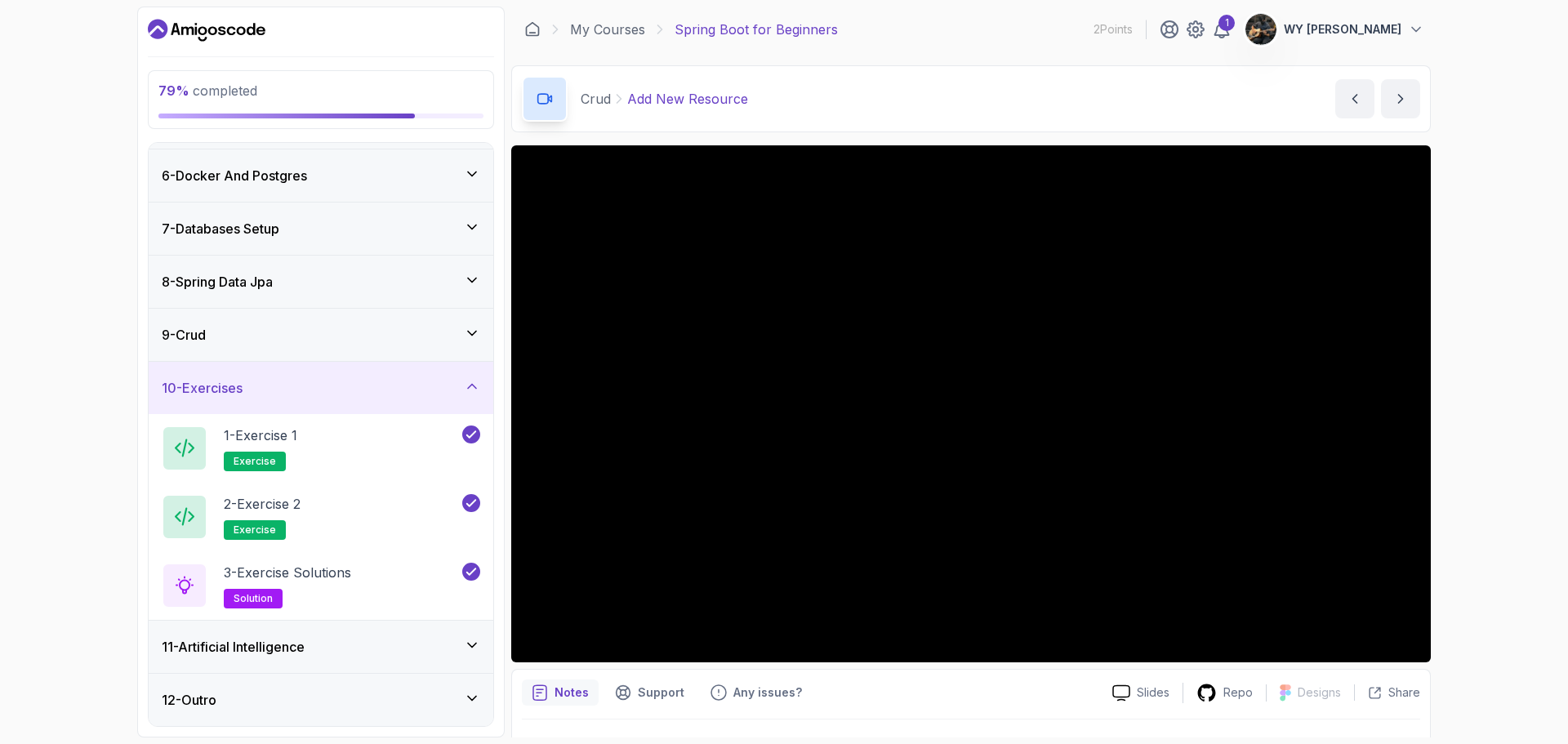
click at [350, 649] on div "11 - Artificial Intelligence" at bounding box center [321, 647] width 318 height 20
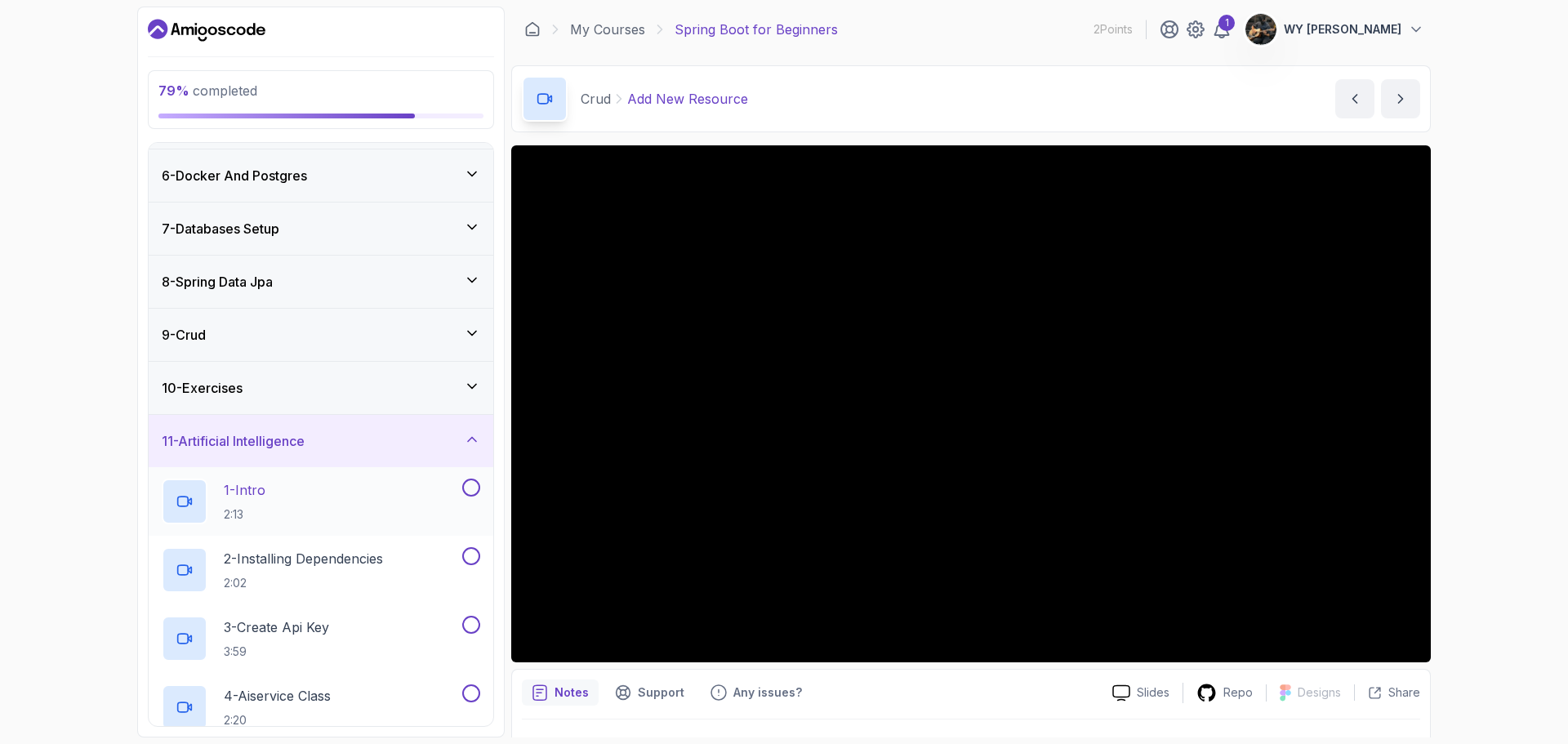
click at [348, 517] on div "1 - Intro 2:13" at bounding box center [310, 501] width 297 height 46
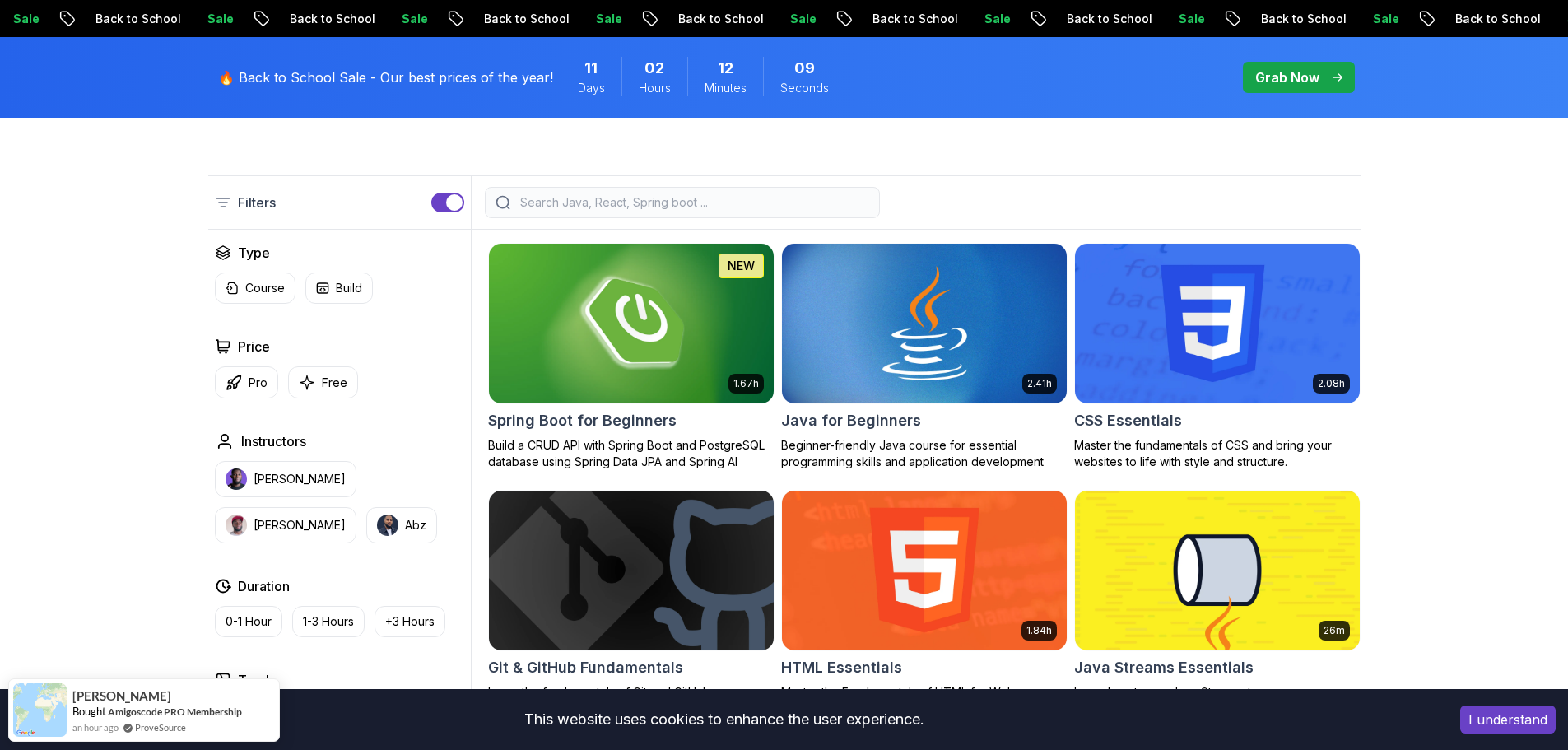
scroll to position [412, 0]
